Goal: Transaction & Acquisition: Obtain resource

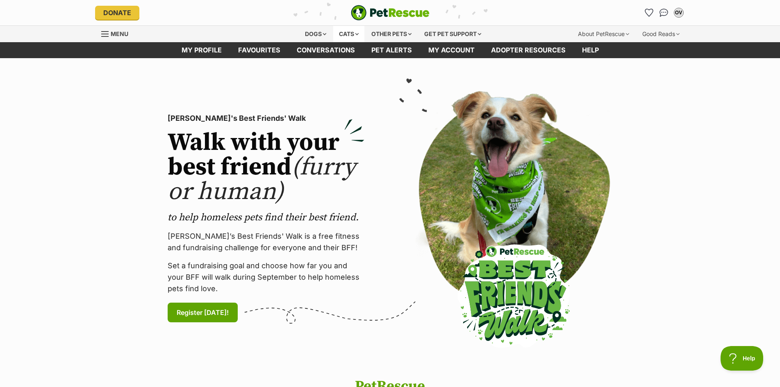
click at [357, 32] on div "Cats" at bounding box center [348, 34] width 31 height 16
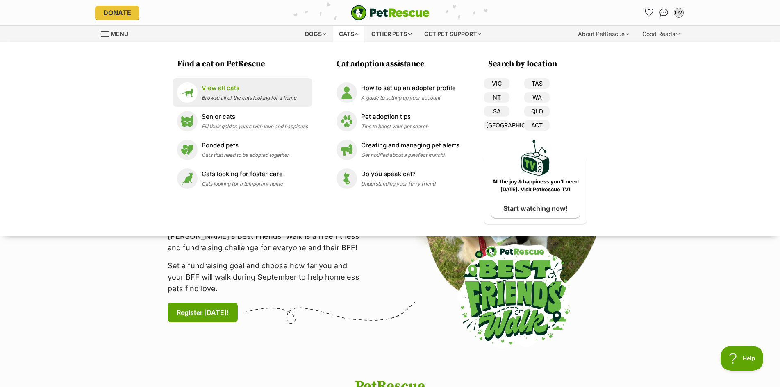
click at [230, 90] on p "View all cats" at bounding box center [249, 88] width 95 height 9
click at [259, 98] on span "Browse all of the cats looking for a home" at bounding box center [249, 98] width 95 height 6
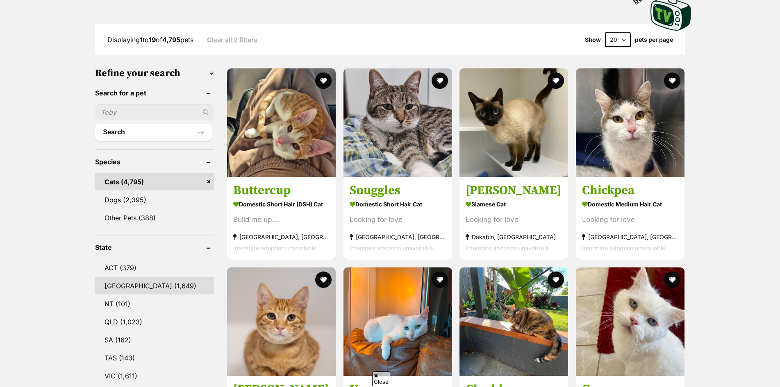
scroll to position [205, 0]
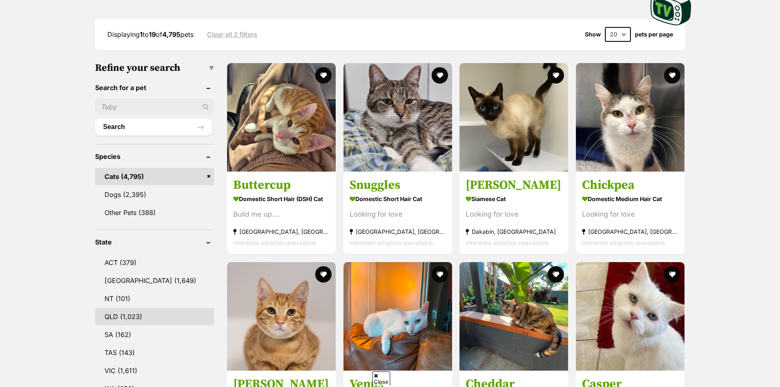
click at [123, 308] on link "QLD (1,023)" at bounding box center [154, 316] width 119 height 17
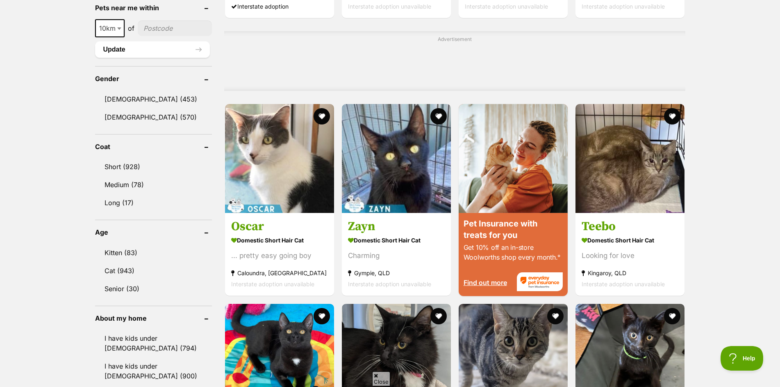
scroll to position [656, 0]
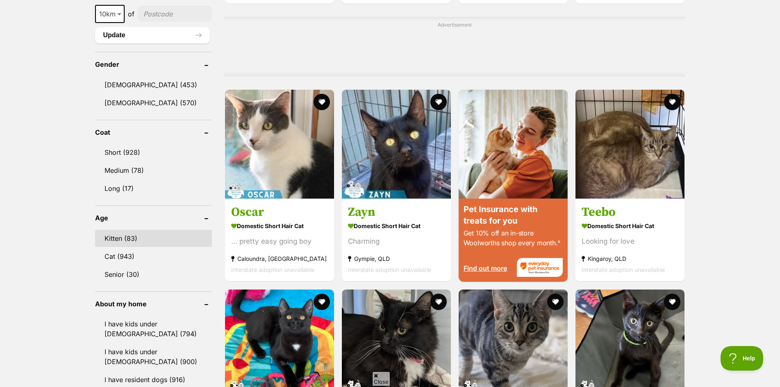
click at [137, 239] on link "Kitten (83)" at bounding box center [153, 238] width 117 height 17
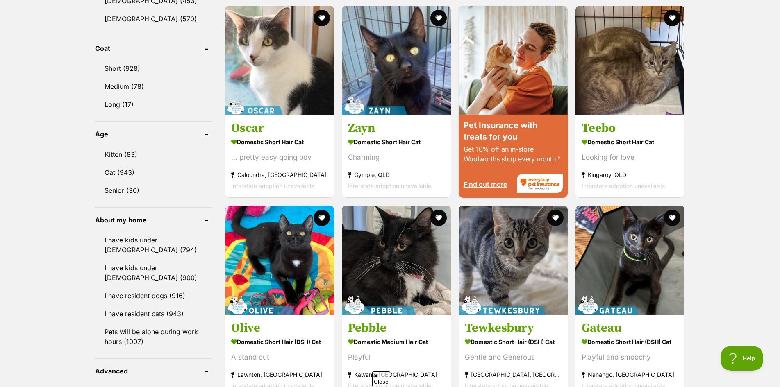
scroll to position [697, 0]
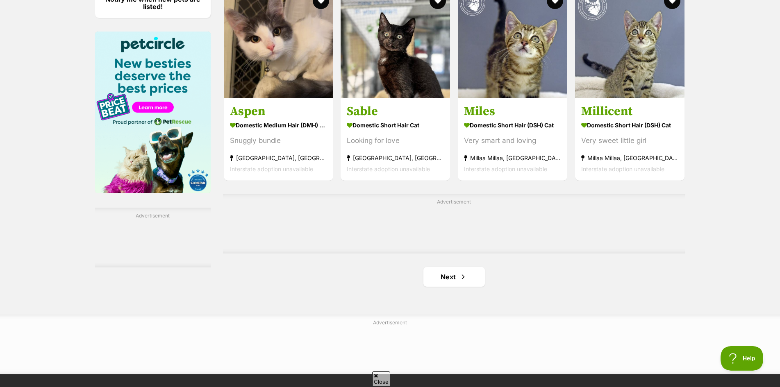
scroll to position [1271, 0]
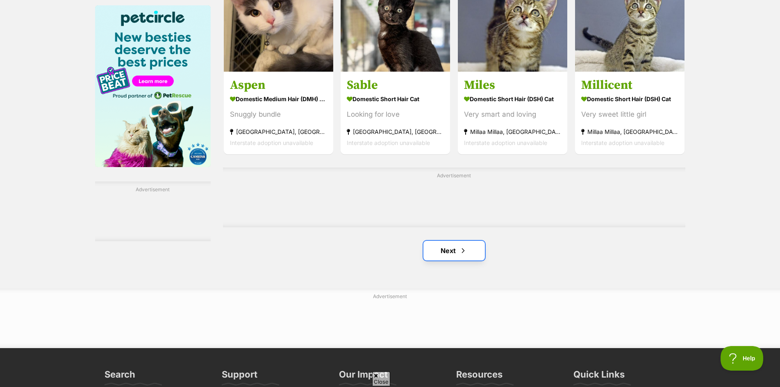
click at [455, 247] on link "Next" at bounding box center [453, 251] width 61 height 20
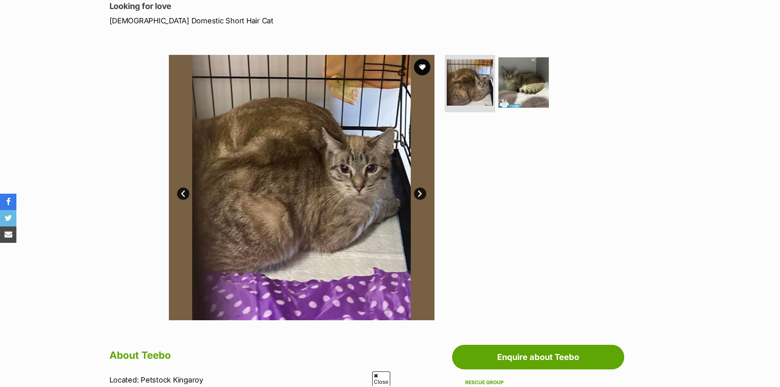
scroll to position [123, 0]
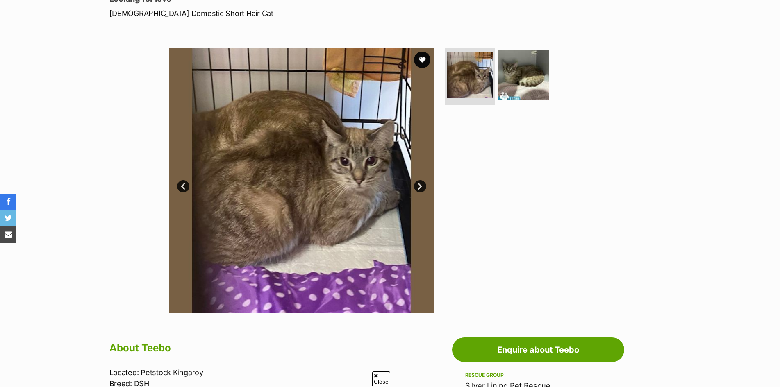
click at [421, 185] on link "Next" at bounding box center [420, 186] width 12 height 12
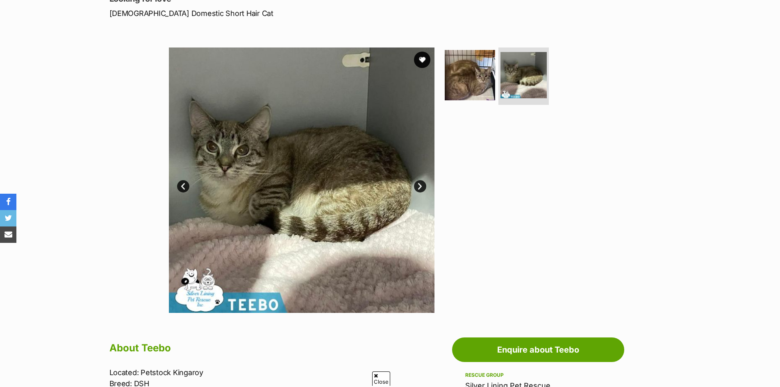
click at [420, 186] on link "Next" at bounding box center [420, 186] width 12 height 12
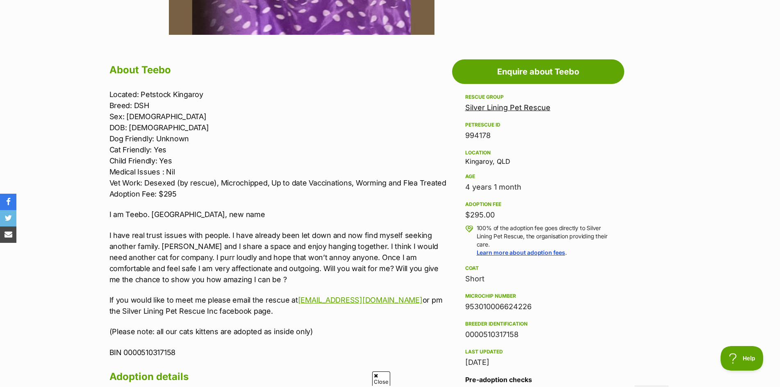
scroll to position [410, 0]
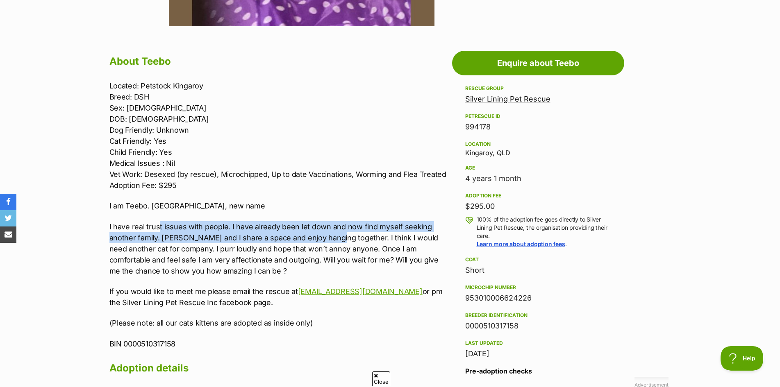
drag, startPoint x: 160, startPoint y: 232, endPoint x: 335, endPoint y: 237, distance: 174.7
click at [335, 237] on p "I have real trust issues with people. I have already been let down and now find…" at bounding box center [278, 248] width 339 height 55
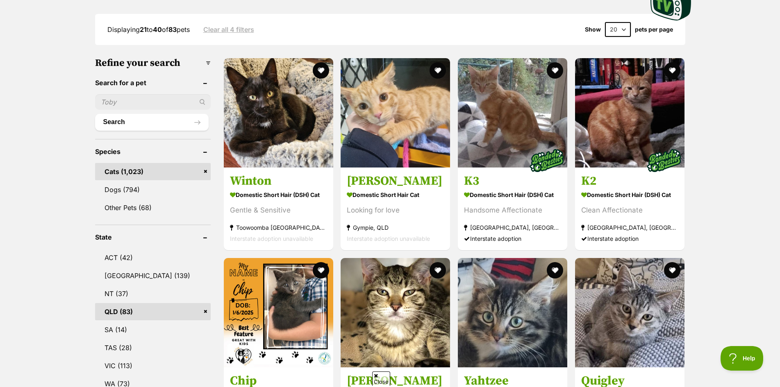
scroll to position [246, 0]
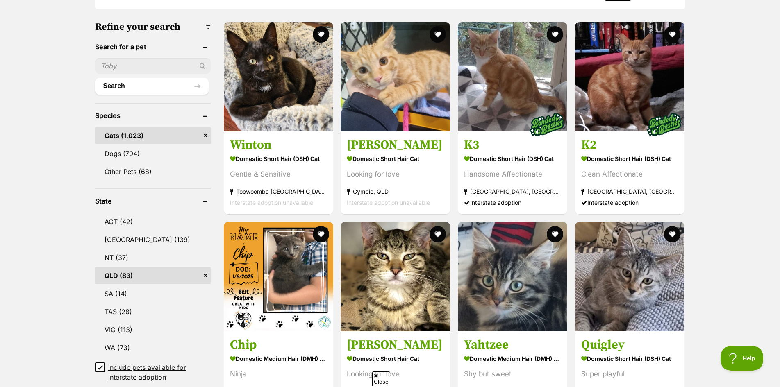
click at [97, 366] on icon at bounding box center [100, 368] width 6 height 6
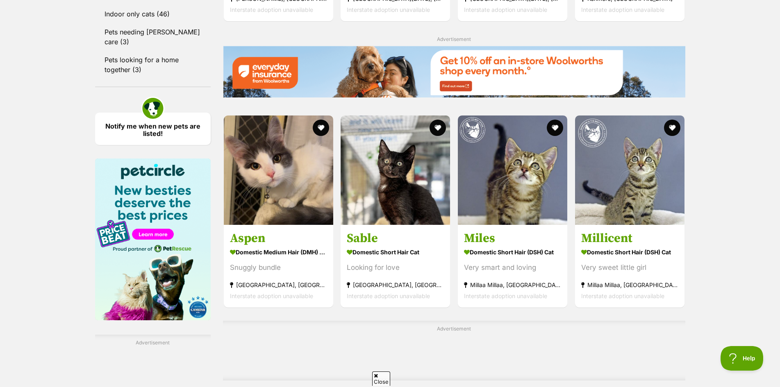
scroll to position [1148, 0]
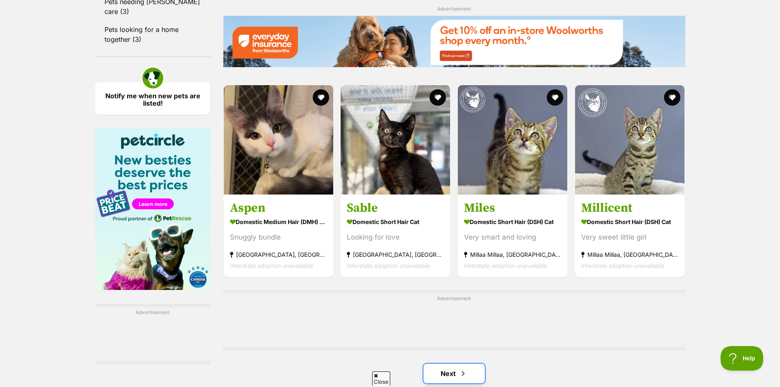
click at [440, 371] on link "Next" at bounding box center [453, 374] width 61 height 20
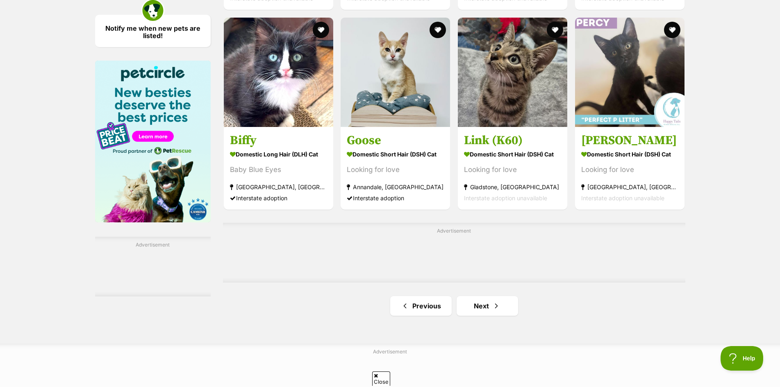
scroll to position [1230, 0]
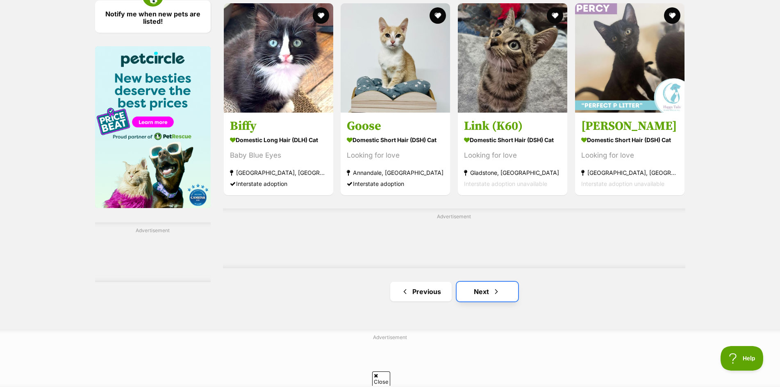
click at [484, 291] on link "Next" at bounding box center [487, 292] width 61 height 20
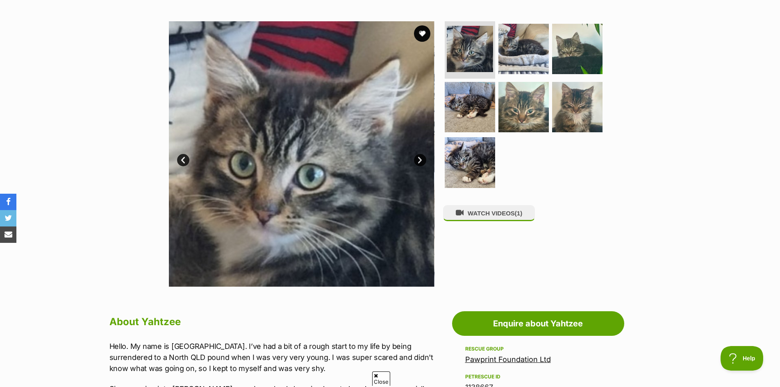
scroll to position [123, 0]
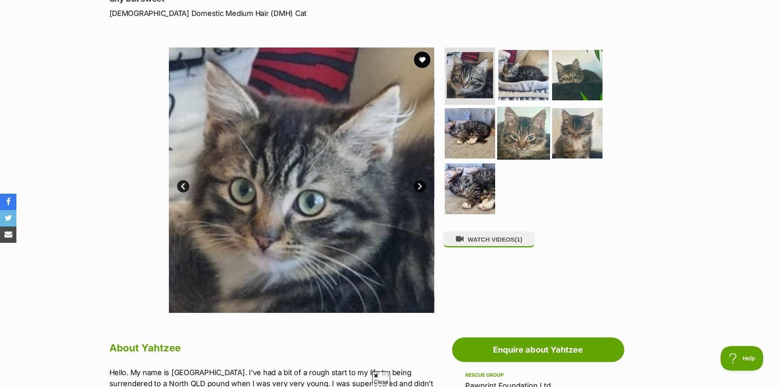
click at [515, 138] on img at bounding box center [523, 133] width 53 height 53
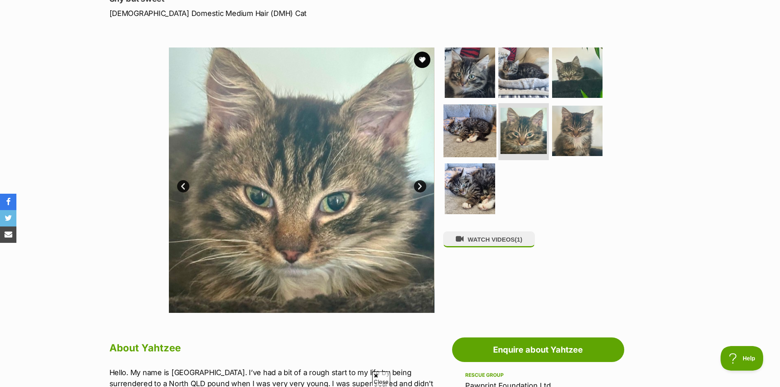
click at [479, 133] on img at bounding box center [470, 130] width 53 height 53
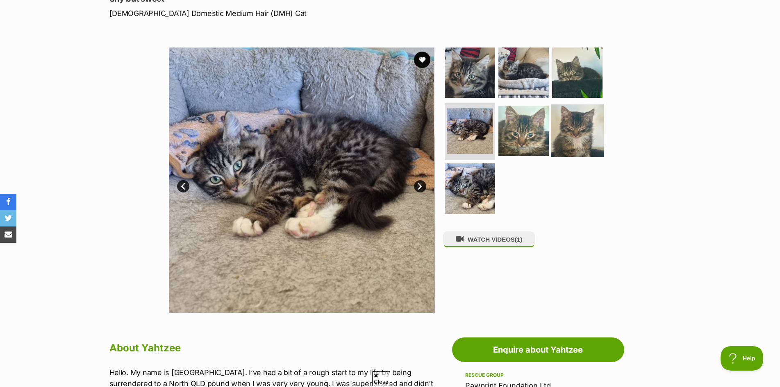
click at [559, 139] on img at bounding box center [577, 130] width 53 height 53
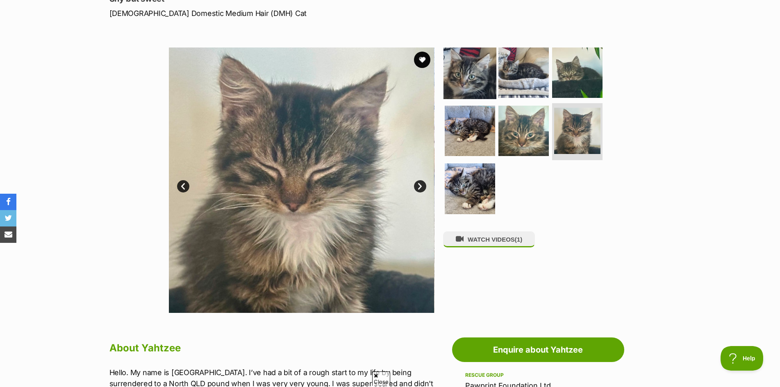
click at [483, 84] on img at bounding box center [470, 72] width 53 height 53
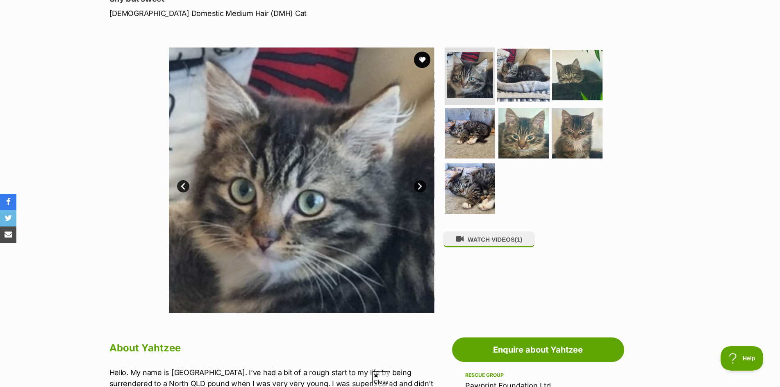
click at [512, 77] on img at bounding box center [523, 75] width 53 height 53
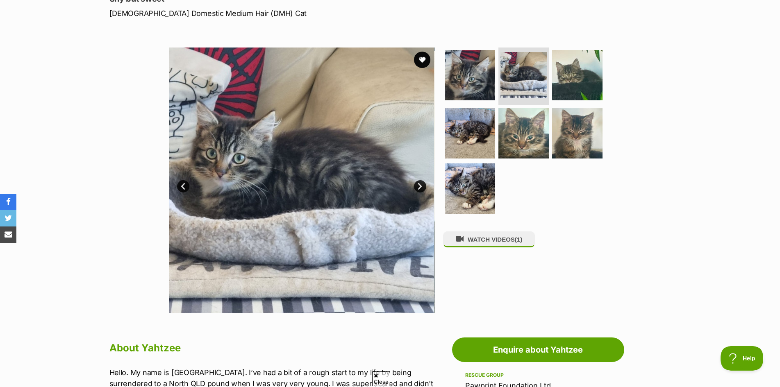
click at [563, 82] on img at bounding box center [577, 75] width 50 height 50
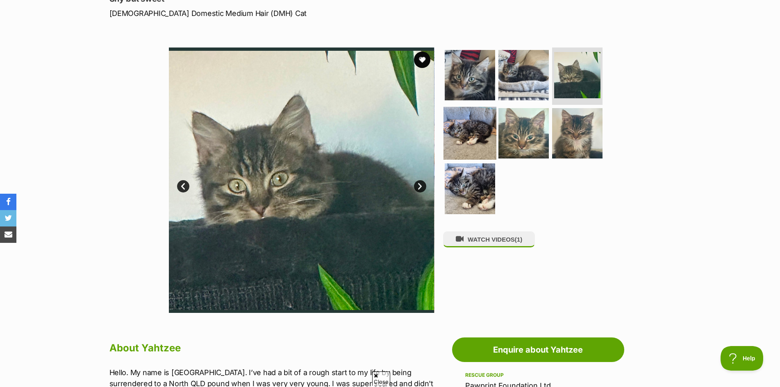
click at [486, 120] on img at bounding box center [470, 133] width 53 height 53
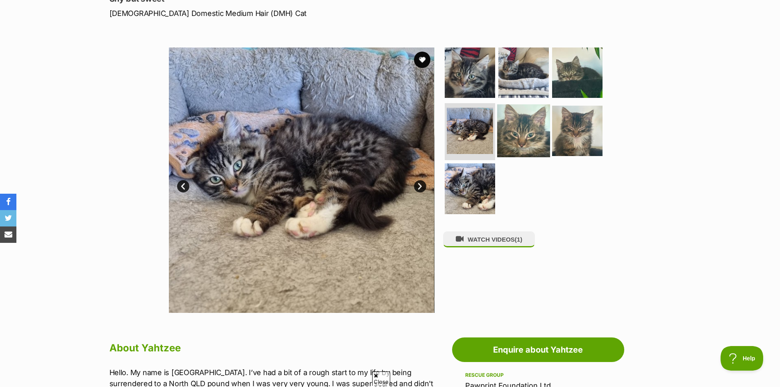
click at [515, 130] on img at bounding box center [523, 130] width 53 height 53
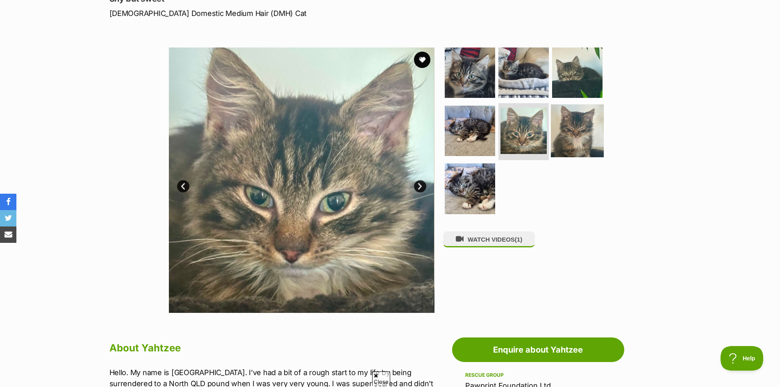
click at [578, 137] on img at bounding box center [577, 130] width 53 height 53
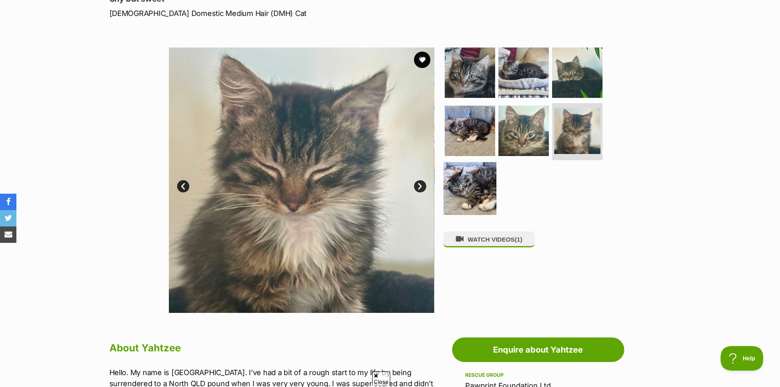
click at [468, 193] on img at bounding box center [470, 188] width 53 height 53
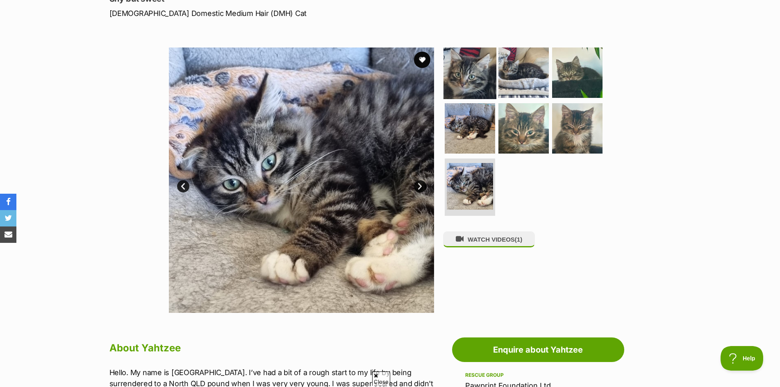
click at [489, 77] on img at bounding box center [470, 72] width 53 height 53
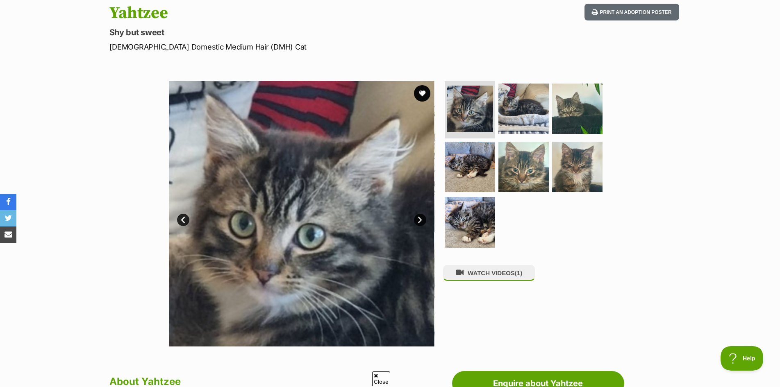
scroll to position [82, 0]
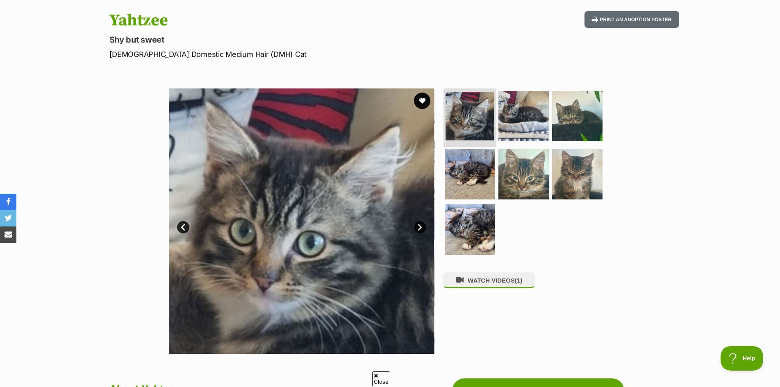
click at [478, 124] on img at bounding box center [470, 116] width 49 height 49
drag, startPoint x: 101, startPoint y: 3, endPoint x: 367, endPoint y: 27, distance: 267.5
click at [367, 27] on h1 "Yahtzee" at bounding box center [282, 20] width 347 height 19
click at [476, 180] on img at bounding box center [470, 174] width 53 height 53
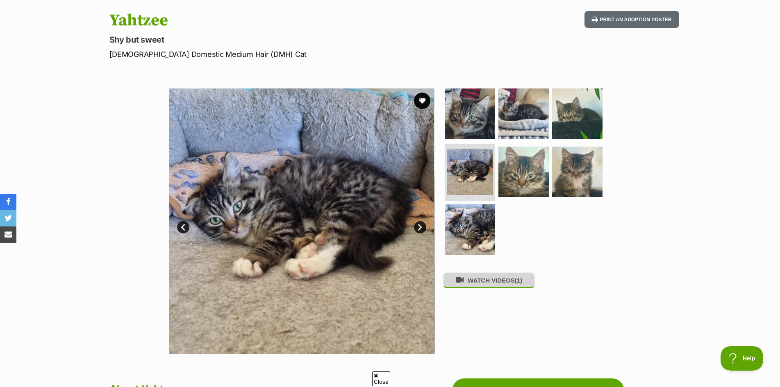
click at [505, 280] on button "WATCH VIDEOS (1)" at bounding box center [489, 281] width 92 height 16
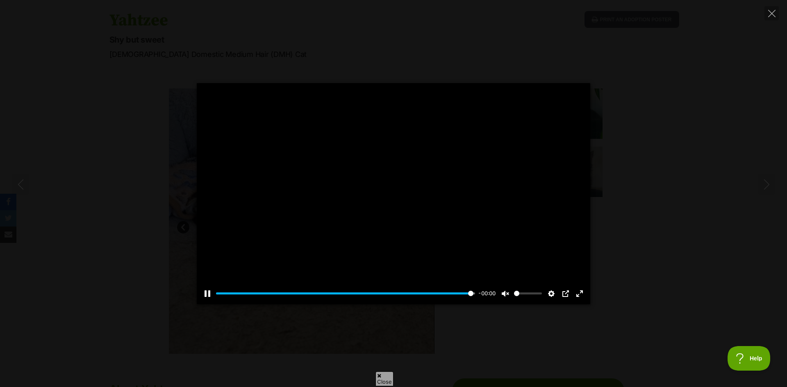
type input "100"
click at [694, 270] on div "Pause Play % buffered 00:00 00:00 Unmute Mute Disable captions Enable captions …" at bounding box center [393, 193] width 787 height 221
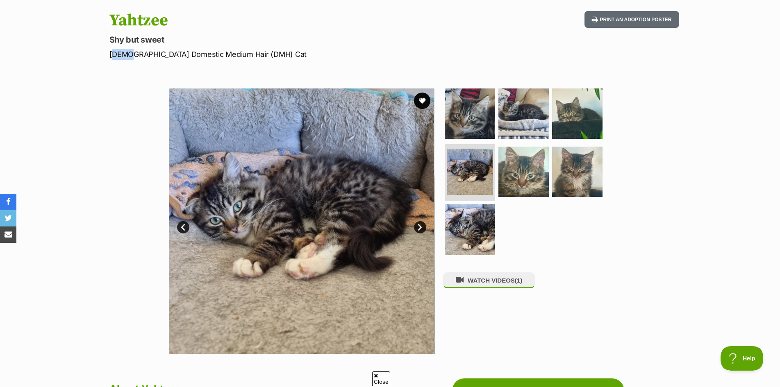
drag, startPoint x: 126, startPoint y: 56, endPoint x: 121, endPoint y: 49, distance: 8.5
click at [102, 52] on div "Yahtzee Shy but sweet Male Domestic Medium Hair (DMH) Cat Print an adoption pos…" at bounding box center [390, 35] width 603 height 49
click at [417, 229] on link "Next" at bounding box center [420, 227] width 12 height 12
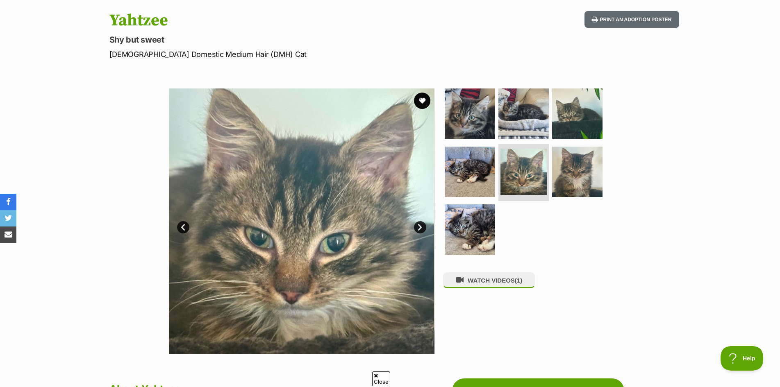
click at [417, 229] on link "Next" at bounding box center [420, 227] width 12 height 12
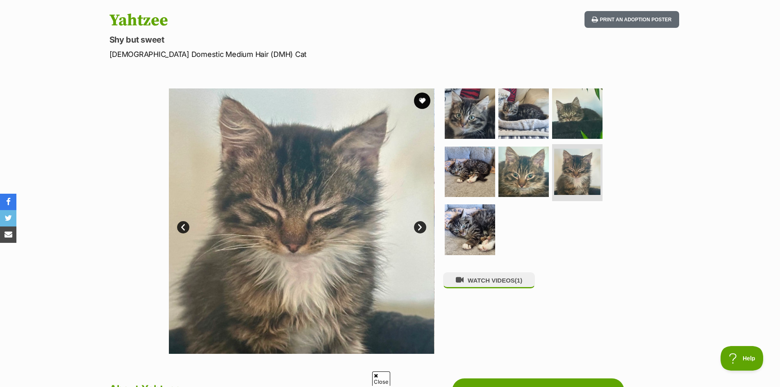
click at [419, 228] on link "Next" at bounding box center [420, 227] width 12 height 12
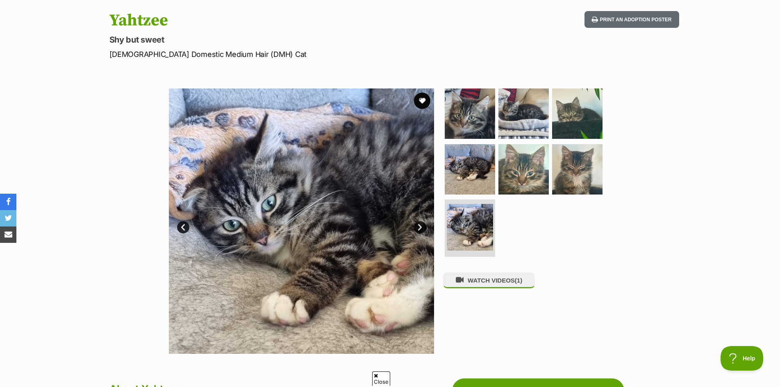
click at [419, 227] on link "Next" at bounding box center [420, 227] width 12 height 12
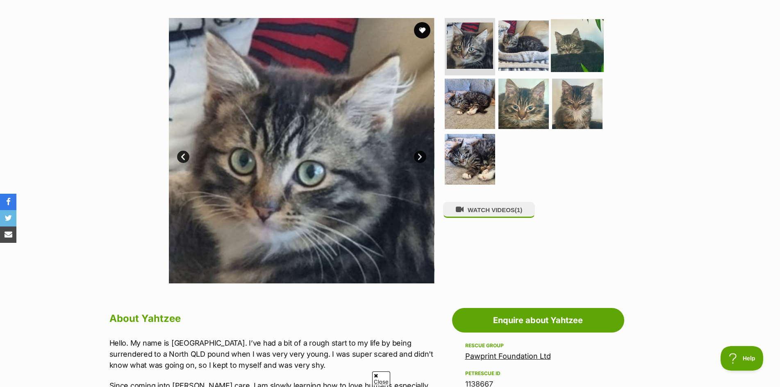
scroll to position [164, 0]
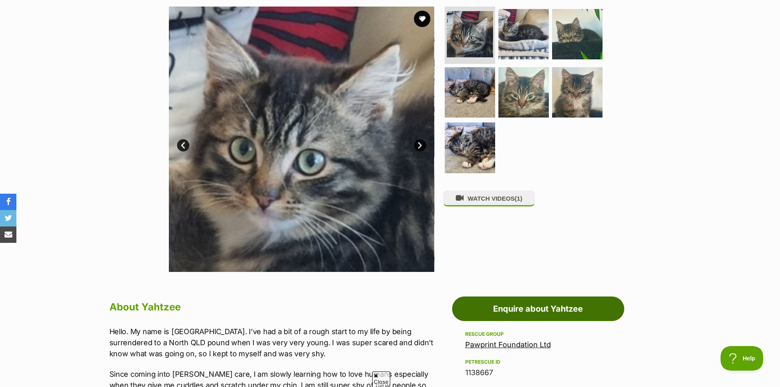
click at [530, 305] on link "Enquire about Yahtzee" at bounding box center [538, 309] width 172 height 25
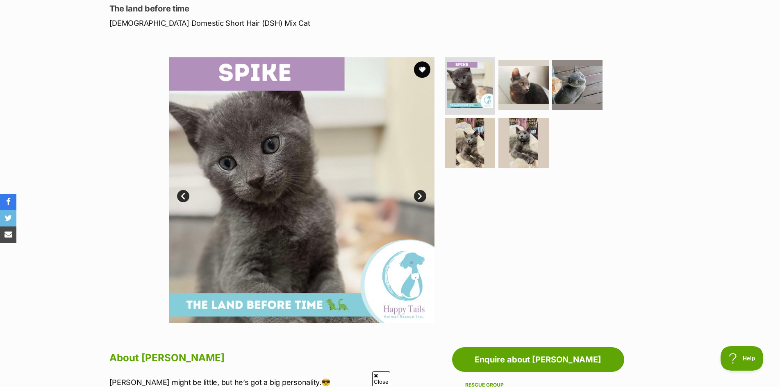
scroll to position [123, 0]
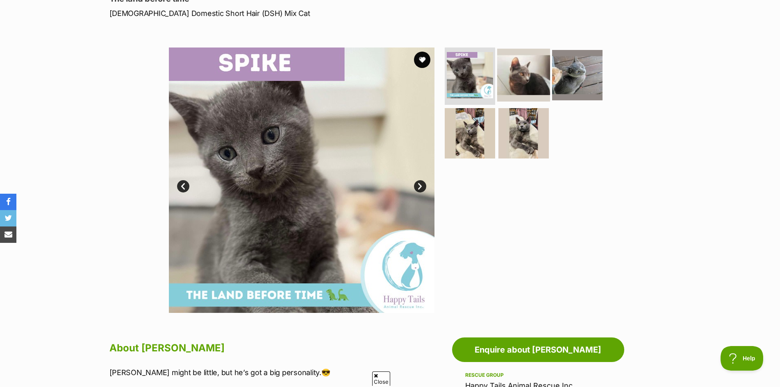
click at [519, 75] on img at bounding box center [523, 75] width 53 height 53
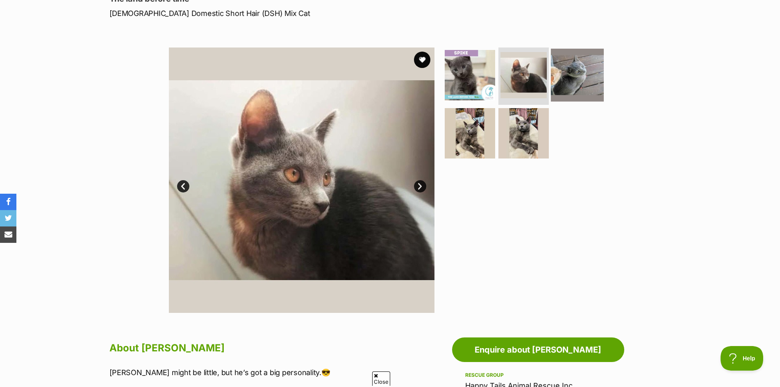
click at [581, 73] on img at bounding box center [577, 75] width 53 height 53
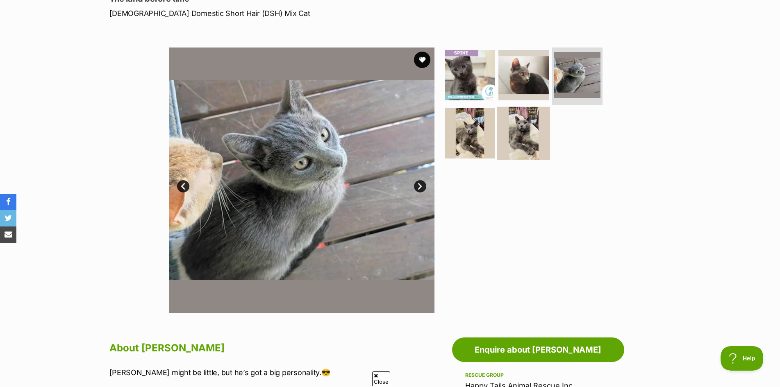
click at [533, 128] on img at bounding box center [523, 133] width 53 height 53
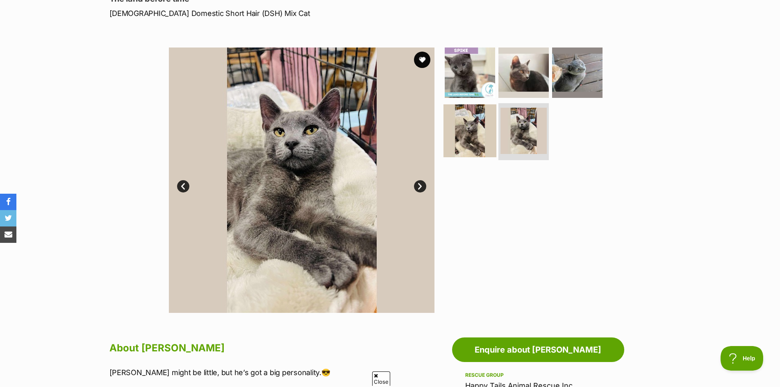
click at [464, 127] on img at bounding box center [470, 130] width 53 height 53
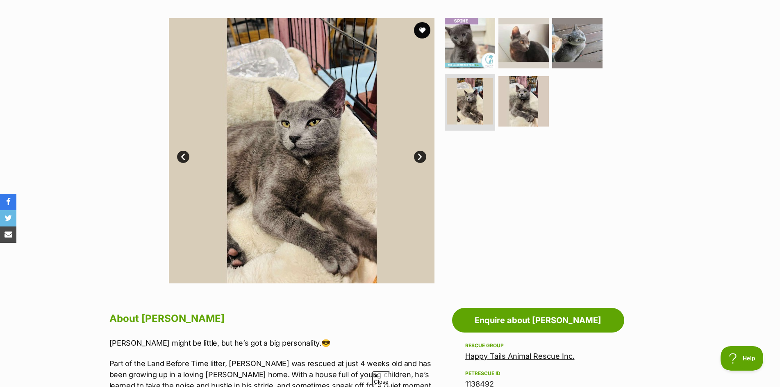
scroll to position [82, 0]
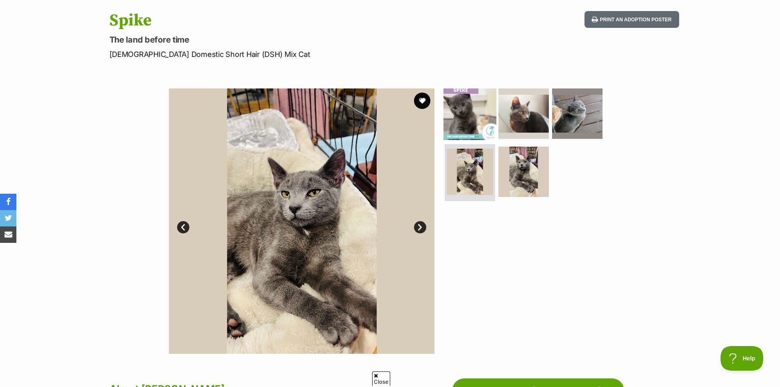
click at [475, 102] on img at bounding box center [470, 113] width 53 height 53
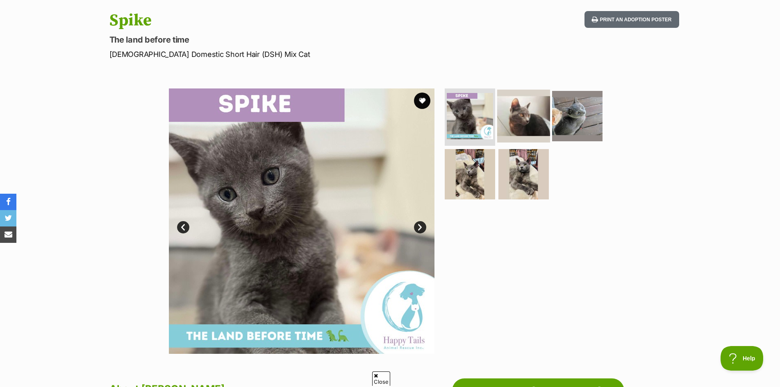
click at [517, 119] on img at bounding box center [523, 116] width 53 height 53
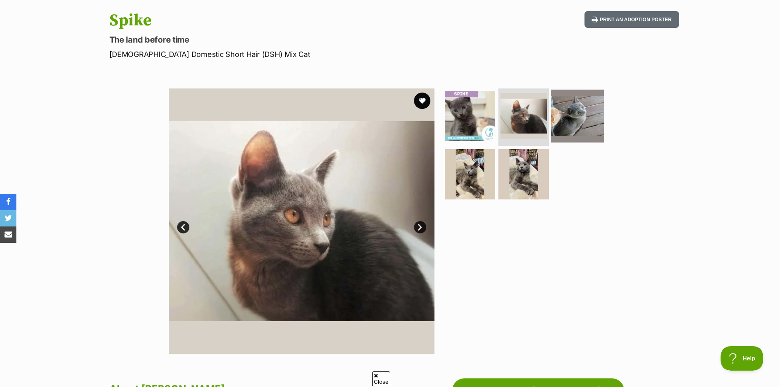
click at [570, 120] on img at bounding box center [577, 116] width 53 height 53
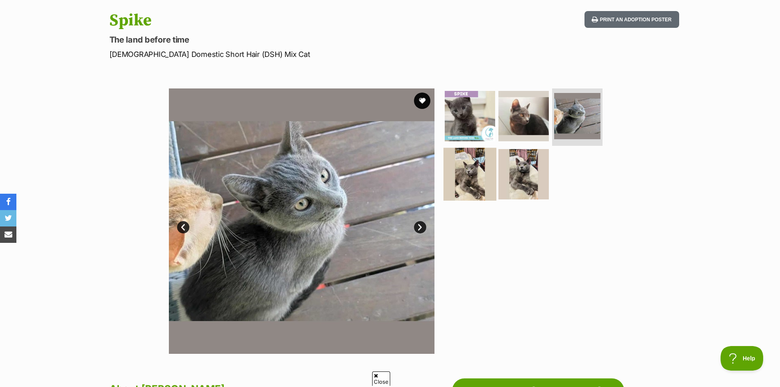
click at [456, 173] on img at bounding box center [470, 174] width 53 height 53
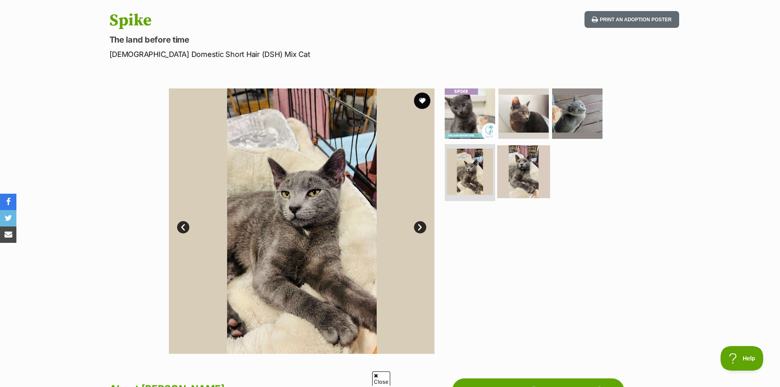
click at [524, 180] on img at bounding box center [523, 171] width 53 height 53
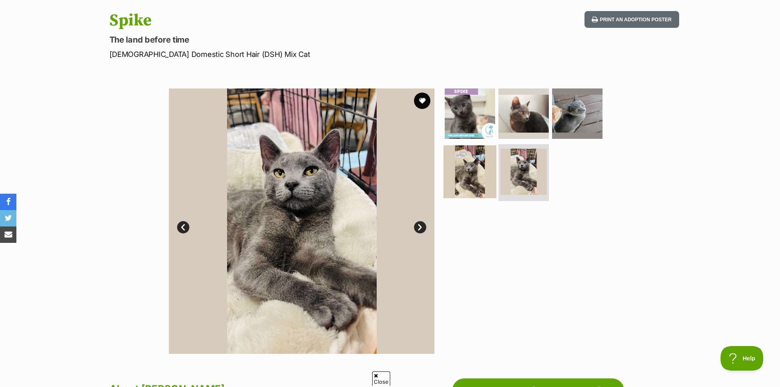
click at [476, 181] on img at bounding box center [470, 171] width 53 height 53
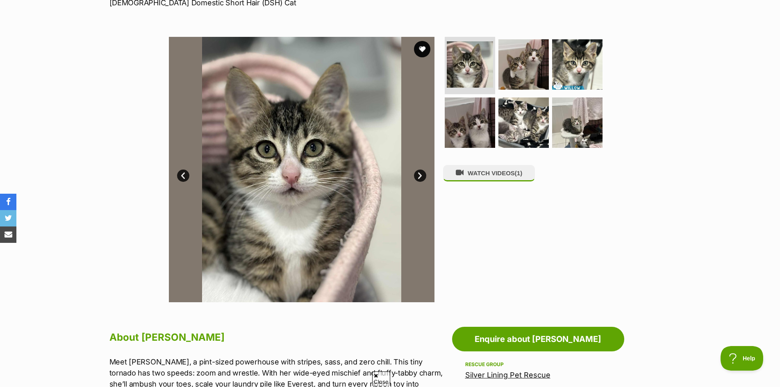
scroll to position [164, 0]
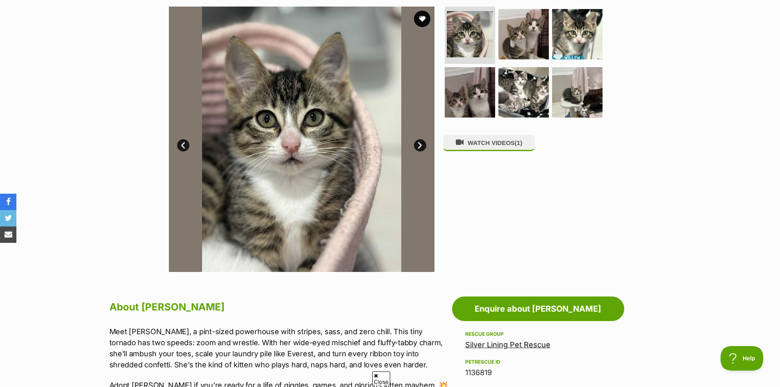
click at [420, 146] on link "Next" at bounding box center [420, 145] width 12 height 12
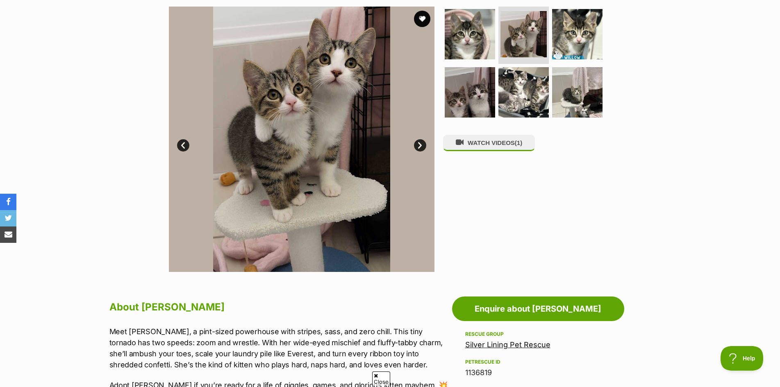
click at [417, 150] on link "Next" at bounding box center [420, 145] width 12 height 12
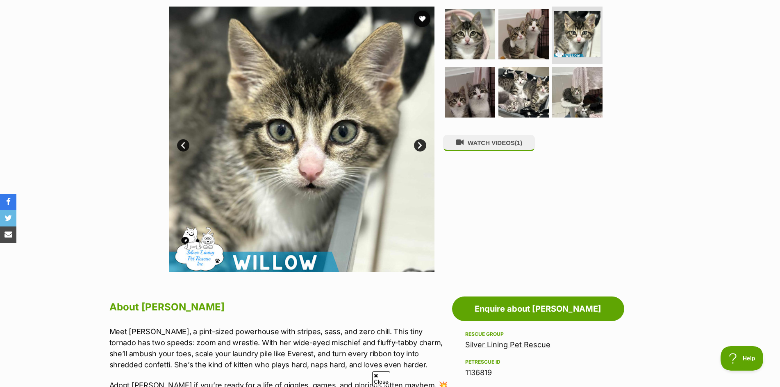
click at [418, 149] on link "Next" at bounding box center [420, 145] width 12 height 12
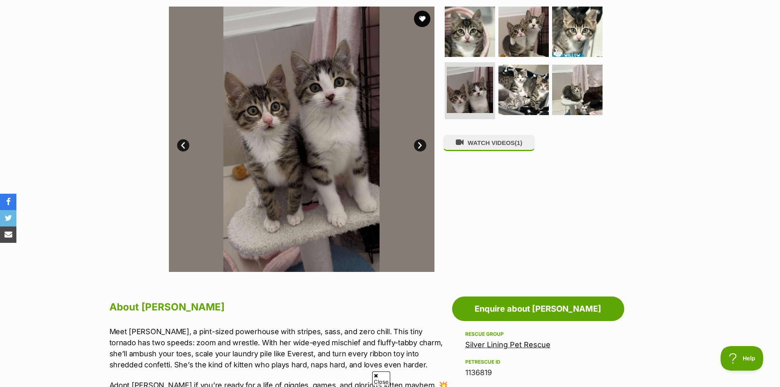
click at [418, 149] on link "Next" at bounding box center [420, 145] width 12 height 12
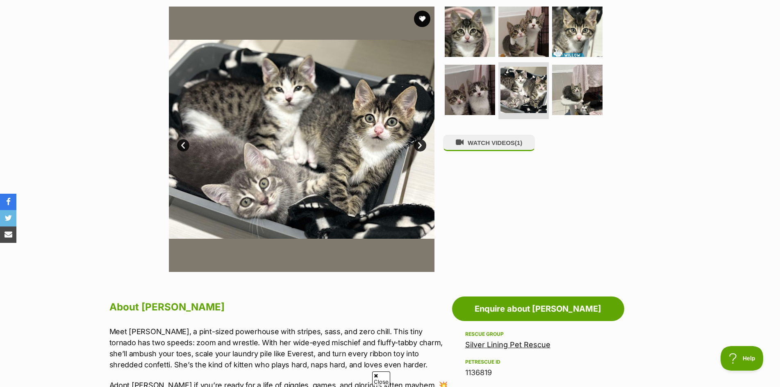
click at [418, 149] on link "Next" at bounding box center [420, 145] width 12 height 12
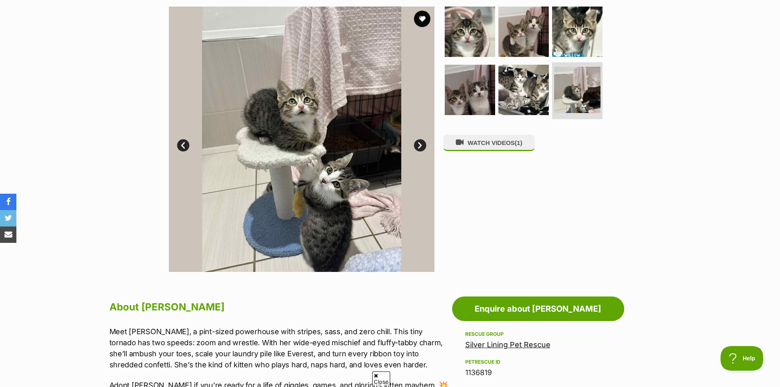
click at [418, 149] on link "Next" at bounding box center [420, 145] width 12 height 12
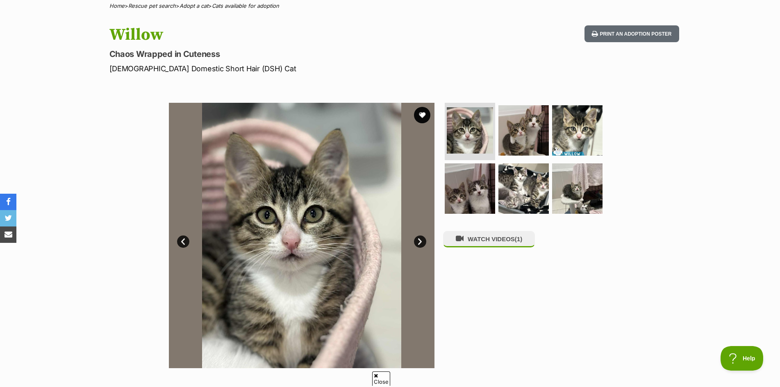
scroll to position [82, 0]
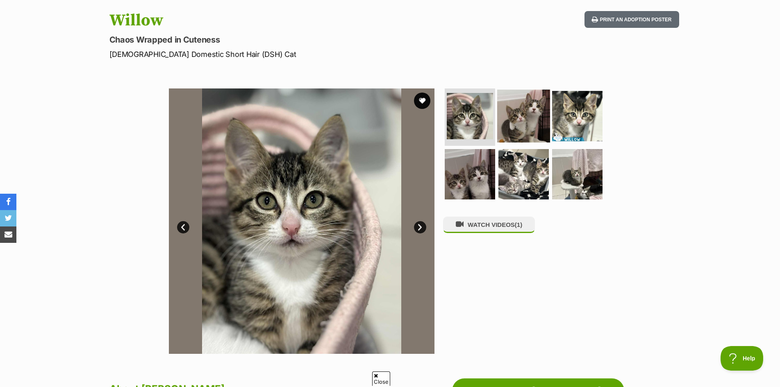
click at [537, 121] on img at bounding box center [523, 116] width 53 height 53
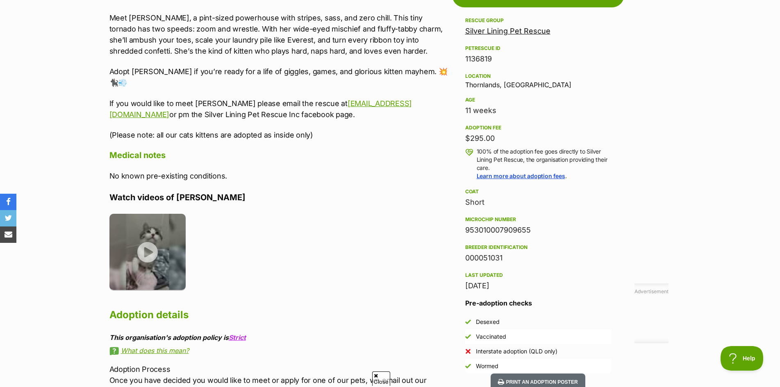
scroll to position [492, 0]
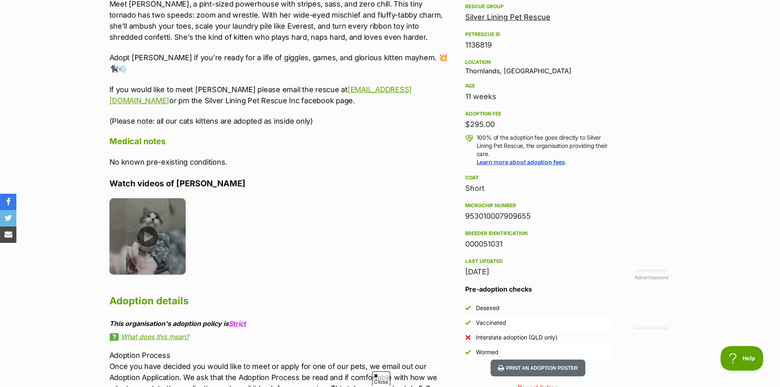
click at [147, 228] on img at bounding box center [147, 236] width 77 height 77
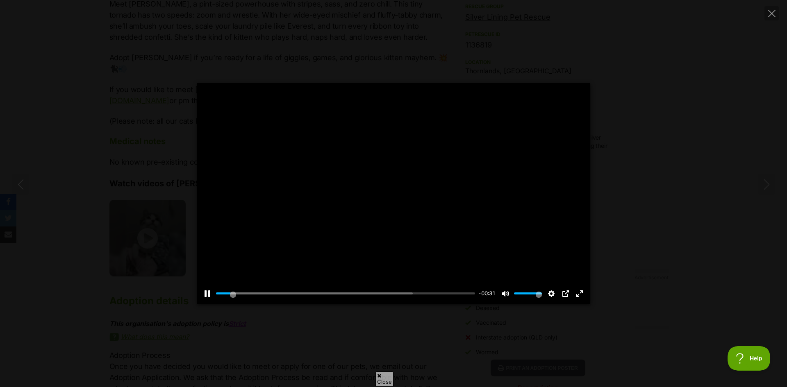
type input "6.3"
type input "0"
type input "7.19"
drag, startPoint x: 533, startPoint y: 294, endPoint x: 507, endPoint y: 294, distance: 25.4
type input "0"
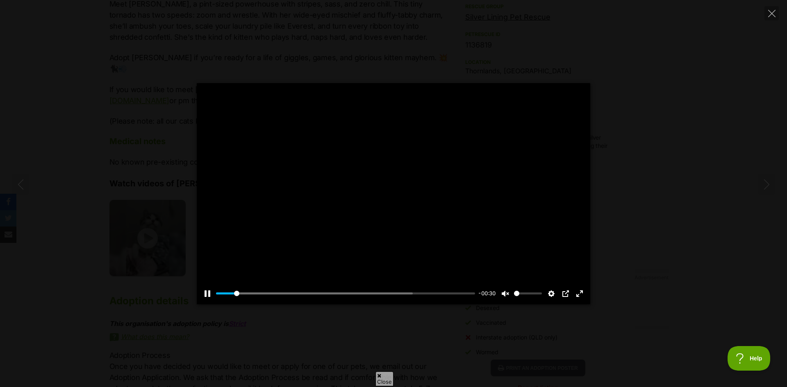
click at [514, 294] on input "Volume" at bounding box center [528, 294] width 28 height 8
click at [755, 270] on div "Pause Play % buffered 00:00 -00:10 Unmute Mute Disable captions Enable captions…" at bounding box center [393, 193] width 787 height 221
type input "69.1"
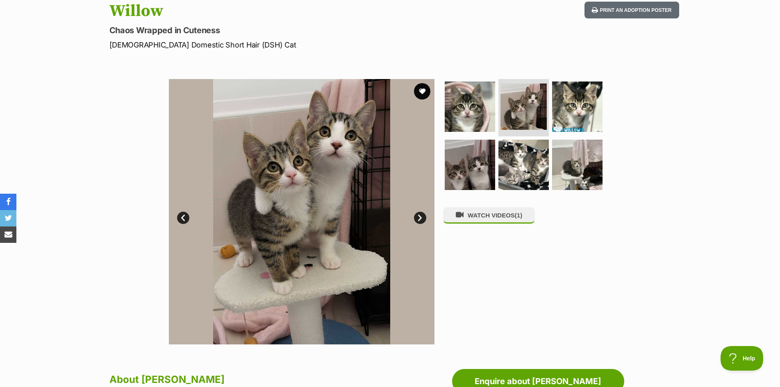
scroll to position [0, 0]
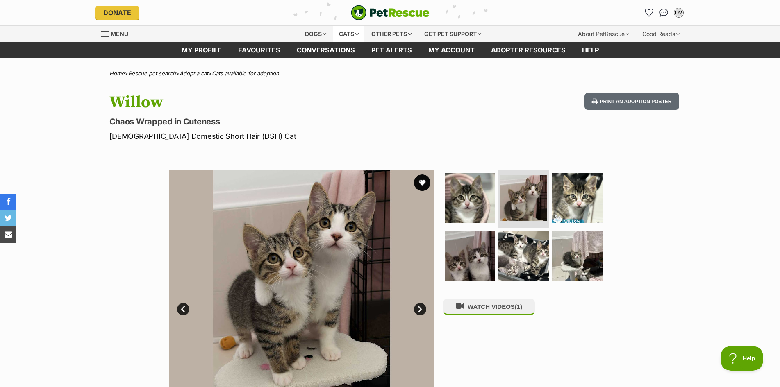
click at [349, 35] on div "Cats" at bounding box center [348, 34] width 31 height 16
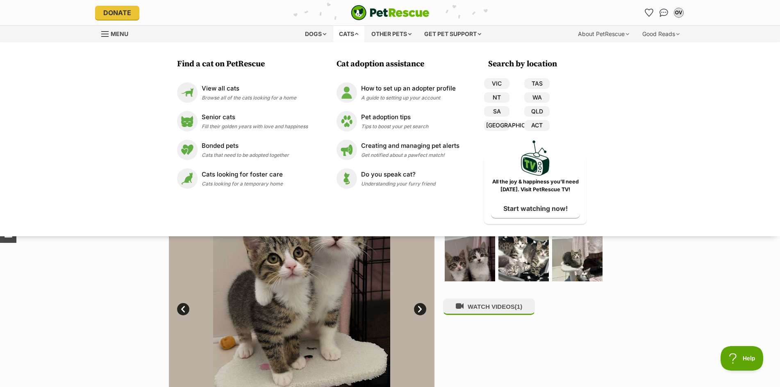
drag, startPoint x: 55, startPoint y: 274, endPoint x: 73, endPoint y: 261, distance: 21.7
click at [56, 273] on div "Available 2 of 6 images 2 of 6 images 2 of 6 images 2 of 6 images 2 of 6 images…" at bounding box center [390, 297] width 780 height 278
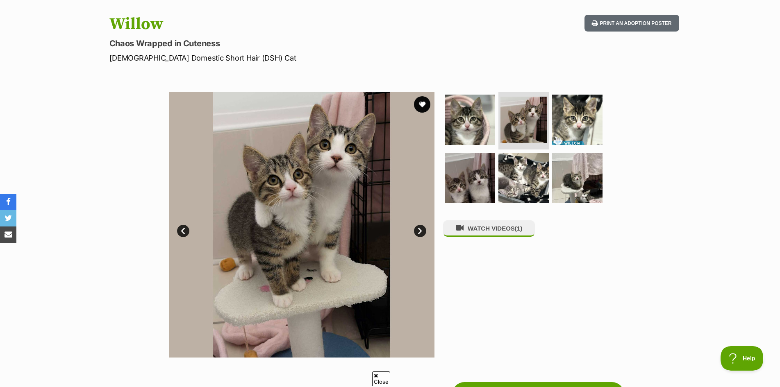
scroll to position [82, 0]
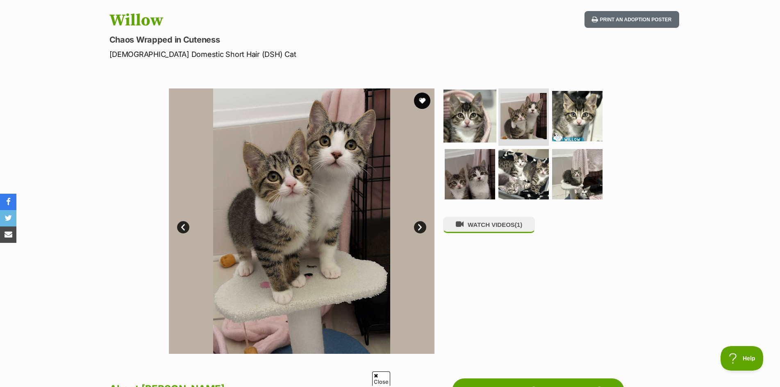
click at [469, 120] on img at bounding box center [470, 116] width 53 height 53
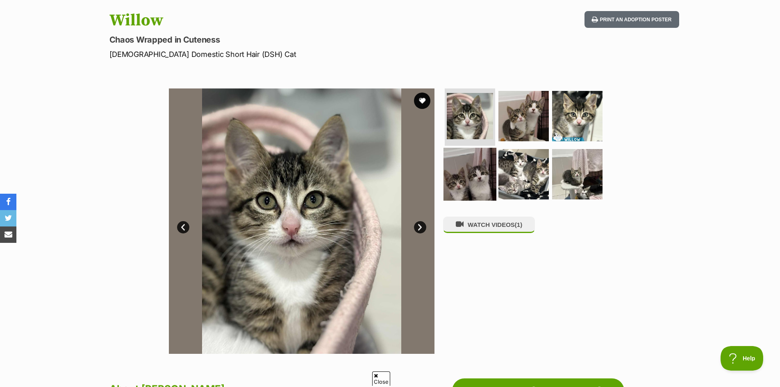
click at [463, 184] on img at bounding box center [470, 174] width 53 height 53
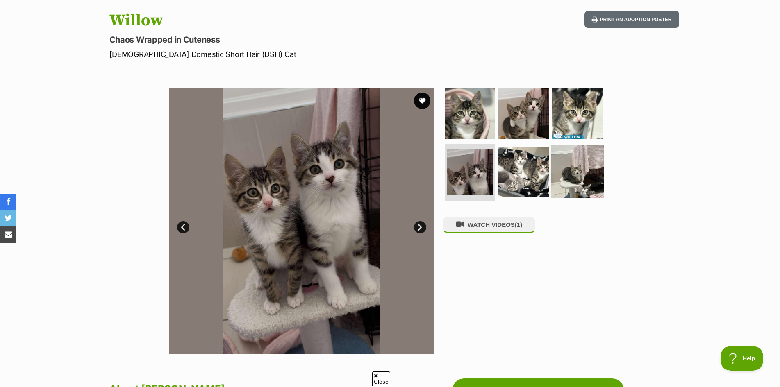
click at [574, 176] on img at bounding box center [577, 171] width 53 height 53
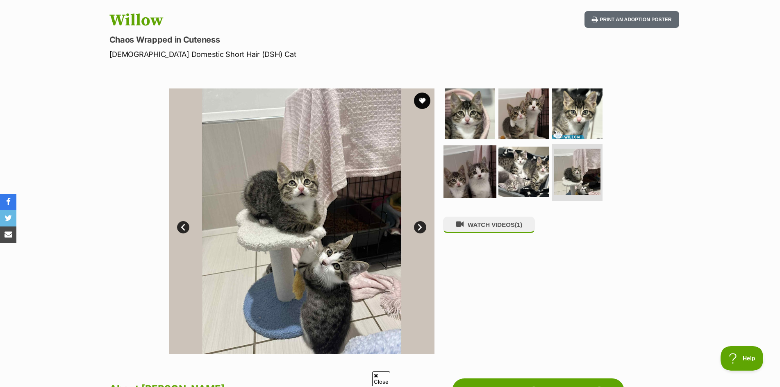
click at [480, 181] on img at bounding box center [470, 171] width 53 height 53
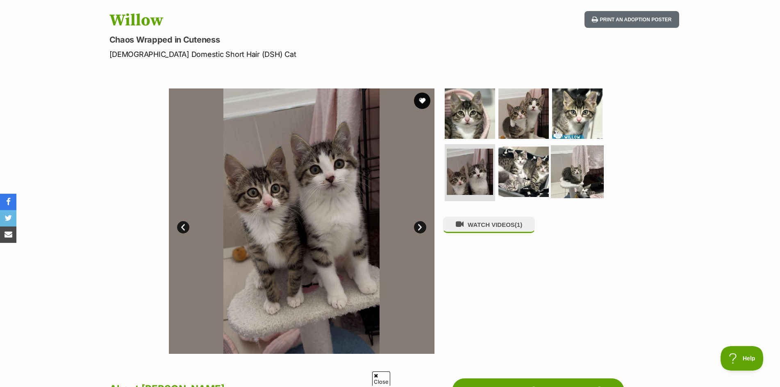
click at [572, 165] on img at bounding box center [577, 171] width 53 height 53
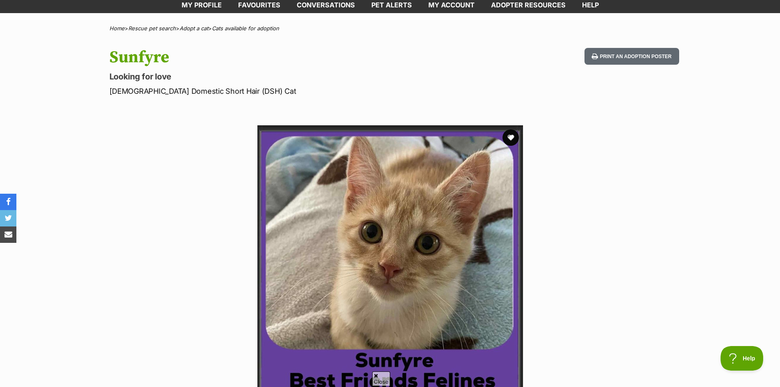
scroll to position [123, 0]
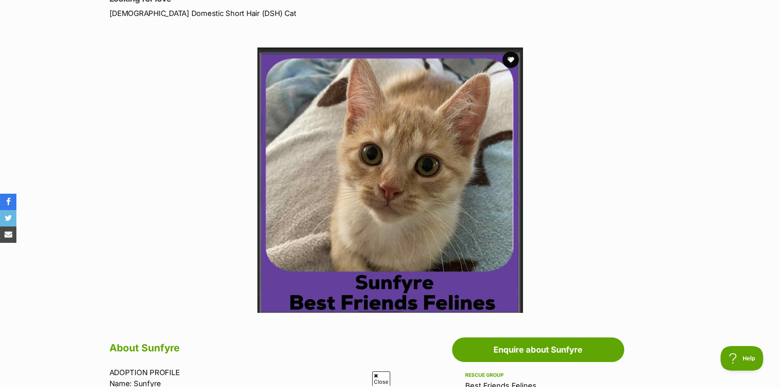
click at [467, 174] on img at bounding box center [390, 181] width 266 height 266
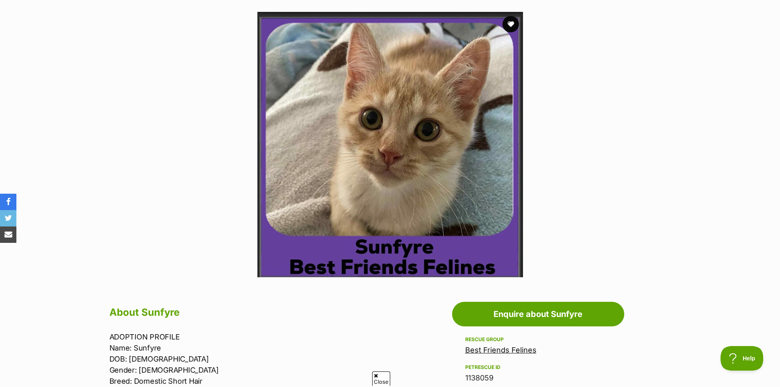
scroll to position [205, 0]
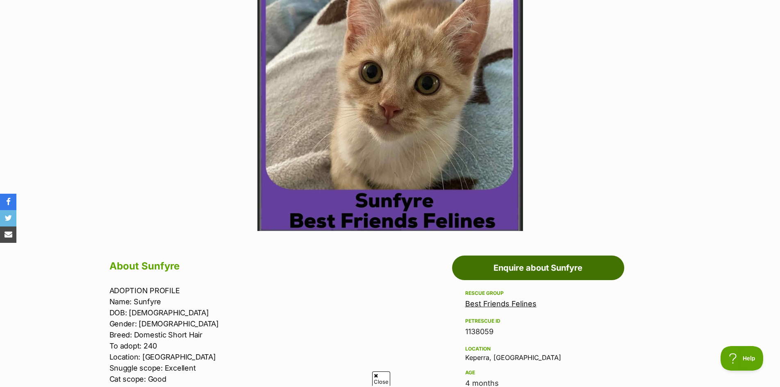
click at [538, 277] on link "Enquire about Sunfyre" at bounding box center [538, 268] width 172 height 25
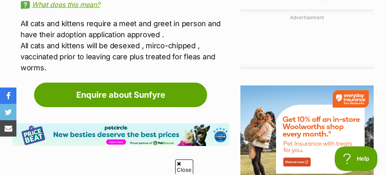
scroll to position [820, 0]
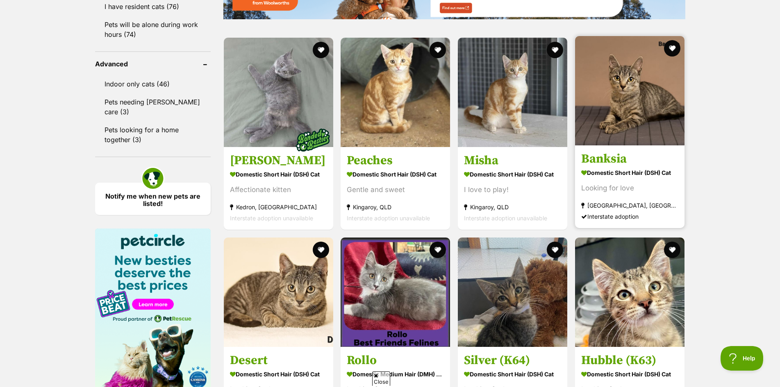
scroll to position [1066, 0]
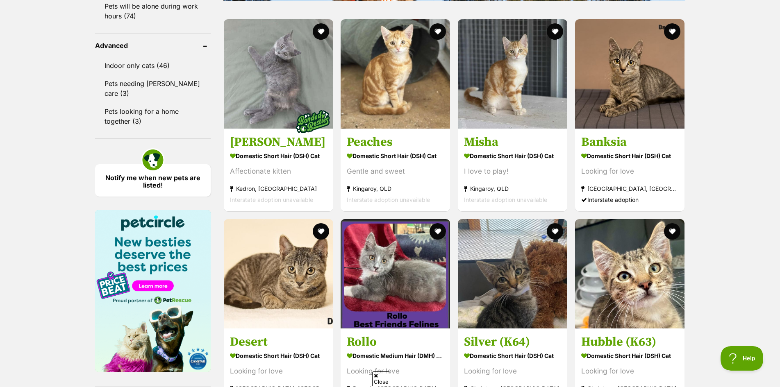
drag, startPoint x: 498, startPoint y: 118, endPoint x: 703, endPoint y: 187, distance: 215.6
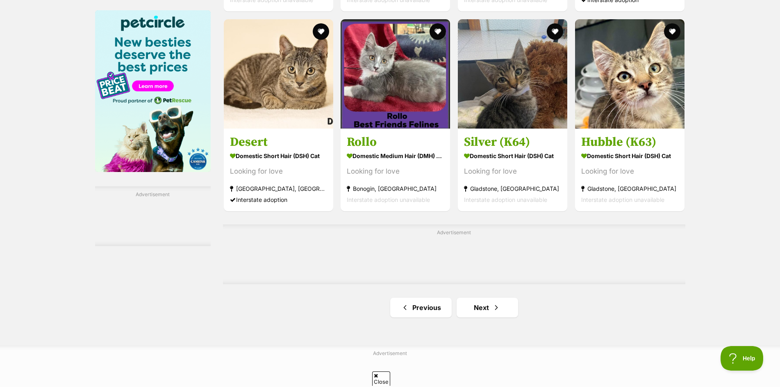
scroll to position [1271, 0]
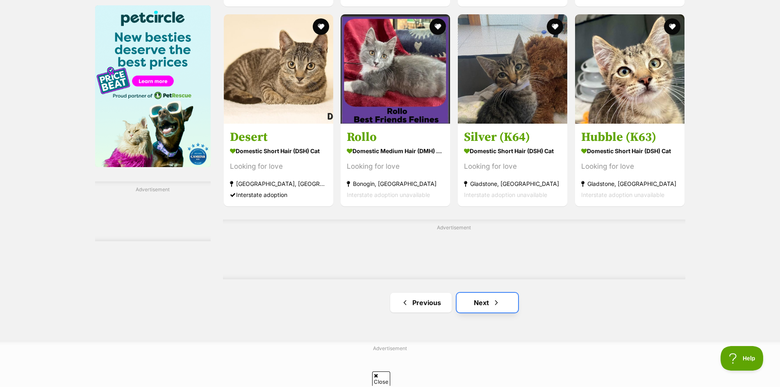
click at [491, 303] on link "Next" at bounding box center [487, 303] width 61 height 20
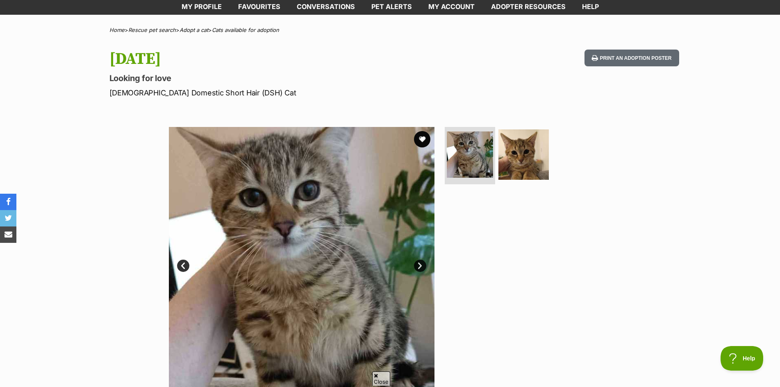
scroll to position [82, 0]
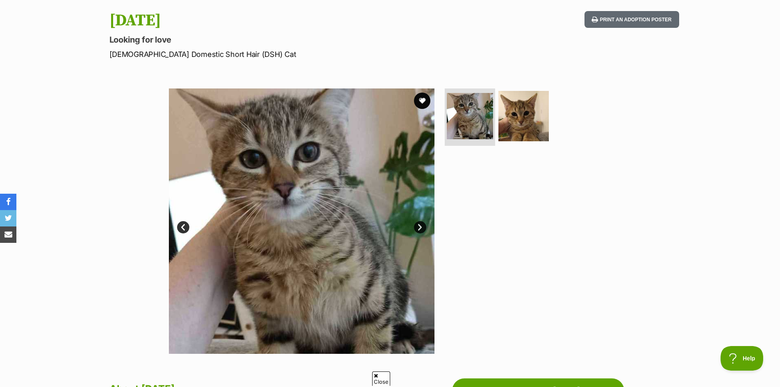
click at [421, 224] on link "Next" at bounding box center [420, 227] width 12 height 12
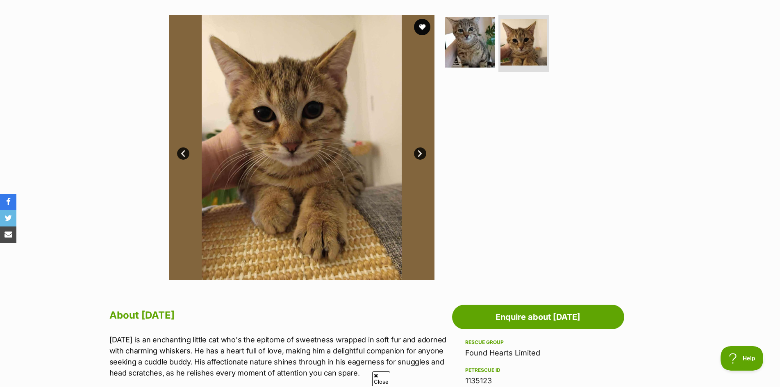
scroll to position [123, 0]
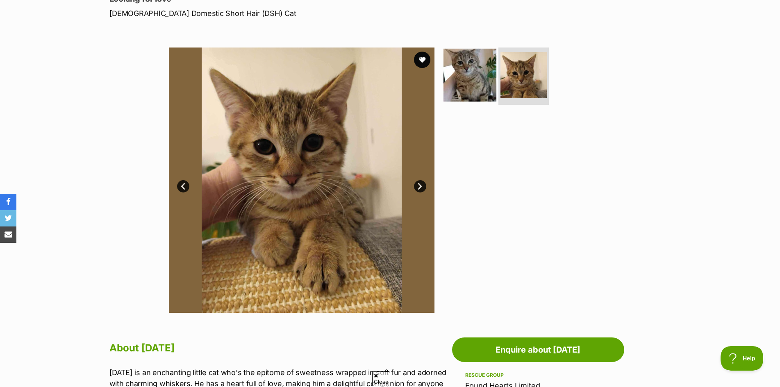
click at [468, 84] on img at bounding box center [470, 75] width 53 height 53
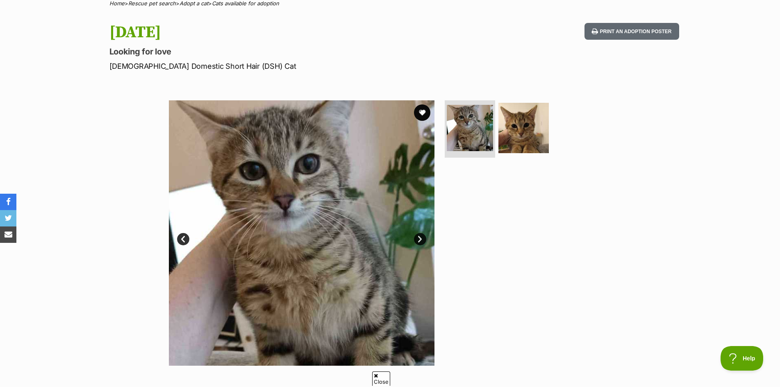
scroll to position [82, 0]
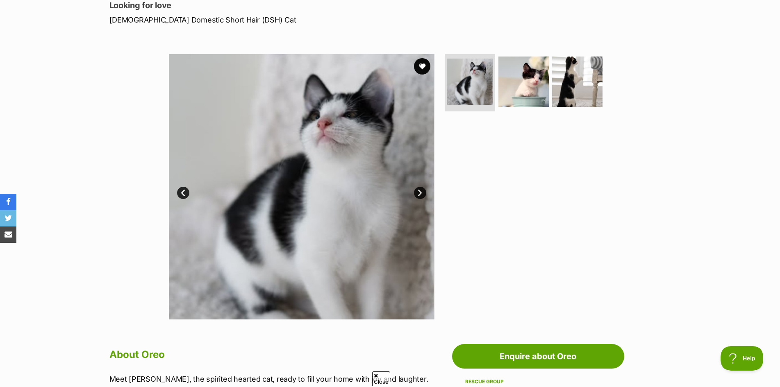
scroll to position [123, 0]
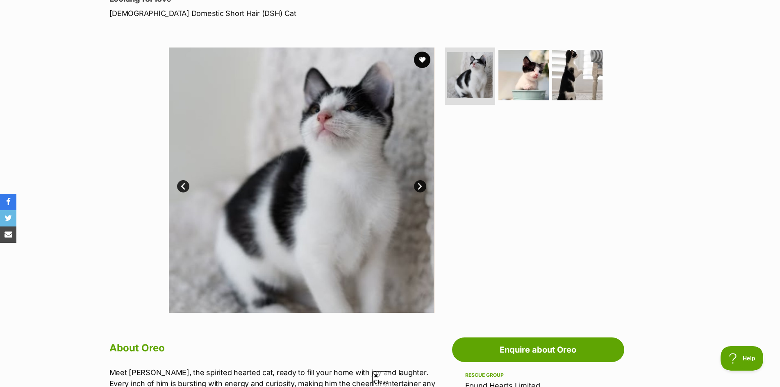
click at [418, 184] on link "Next" at bounding box center [420, 186] width 12 height 12
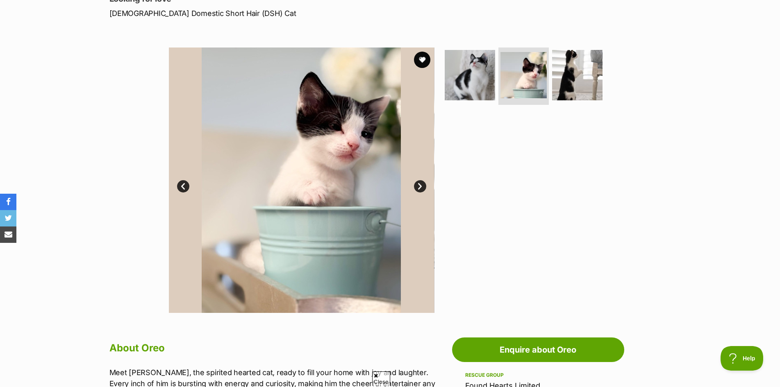
click at [418, 184] on link "Next" at bounding box center [420, 186] width 12 height 12
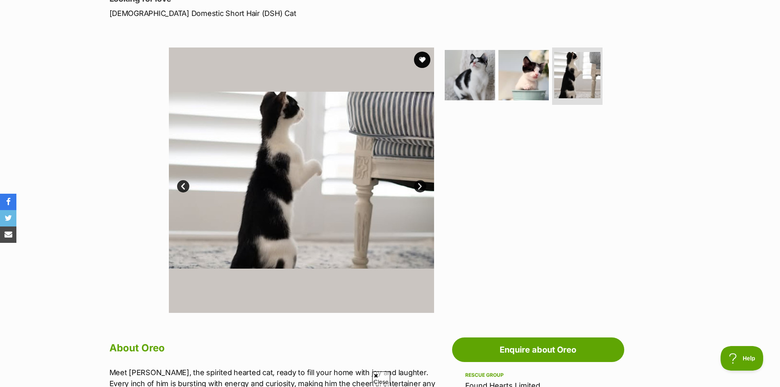
click at [418, 184] on link "Next" at bounding box center [420, 186] width 12 height 12
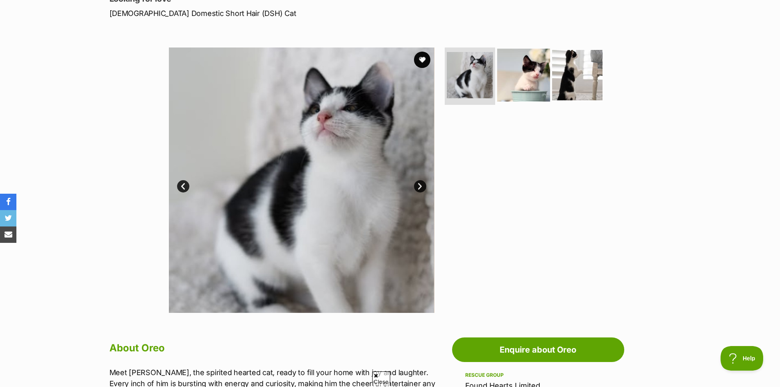
click at [536, 99] on img at bounding box center [523, 75] width 53 height 53
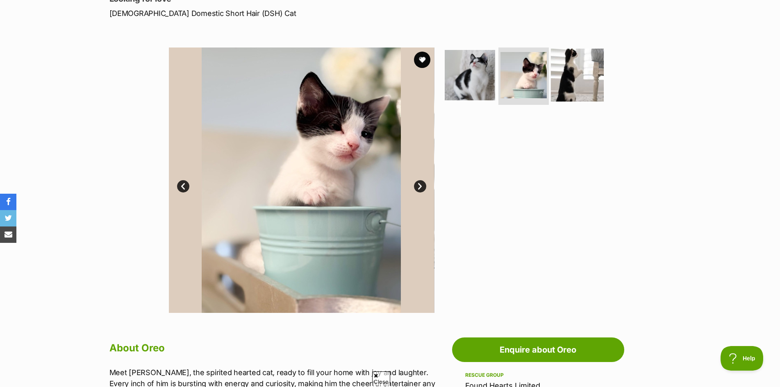
click at [574, 86] on img at bounding box center [577, 75] width 53 height 53
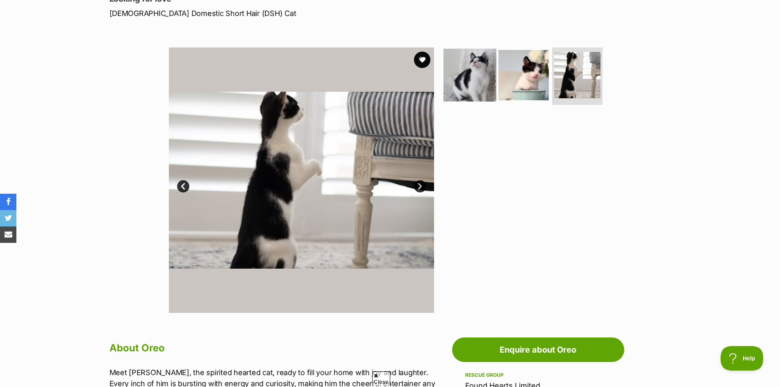
click at [475, 82] on img at bounding box center [470, 75] width 53 height 53
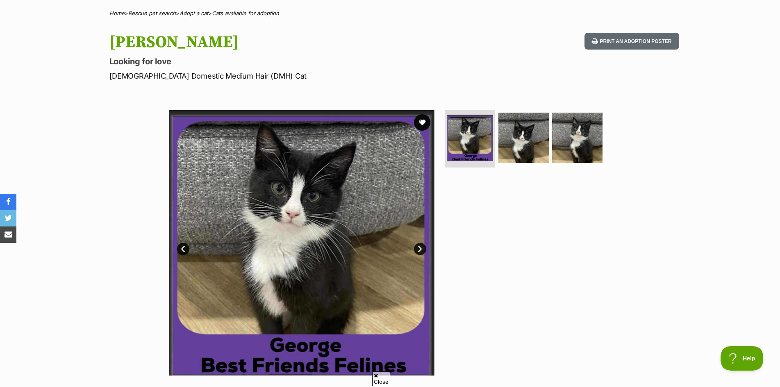
scroll to position [123, 0]
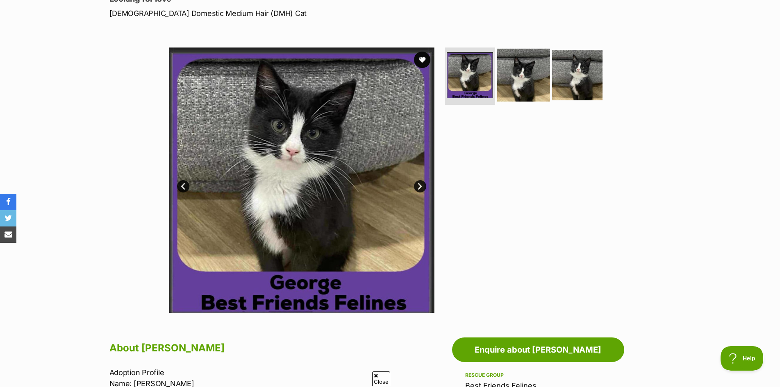
click at [519, 92] on img at bounding box center [523, 75] width 53 height 53
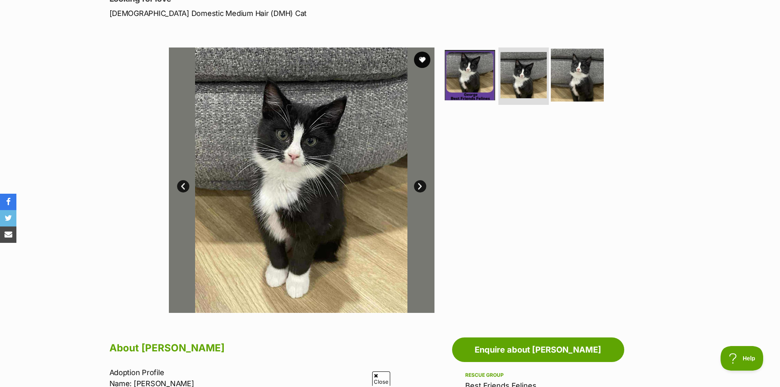
click at [567, 84] on img at bounding box center [577, 75] width 53 height 53
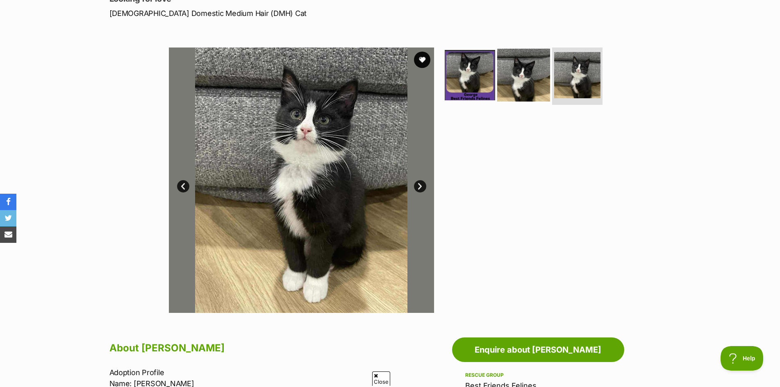
click at [526, 78] on img at bounding box center [523, 75] width 53 height 53
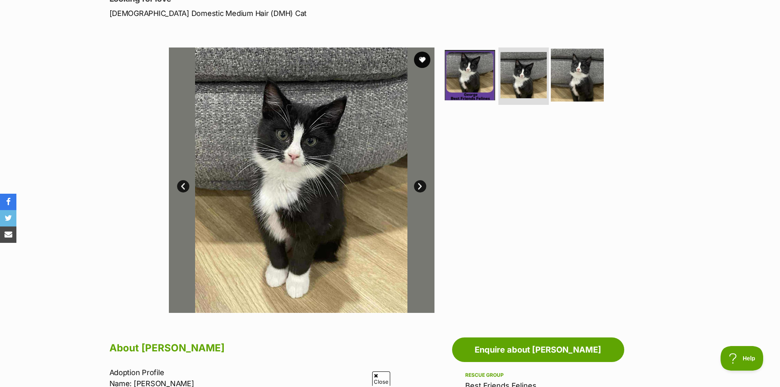
click at [573, 77] on img at bounding box center [577, 75] width 53 height 53
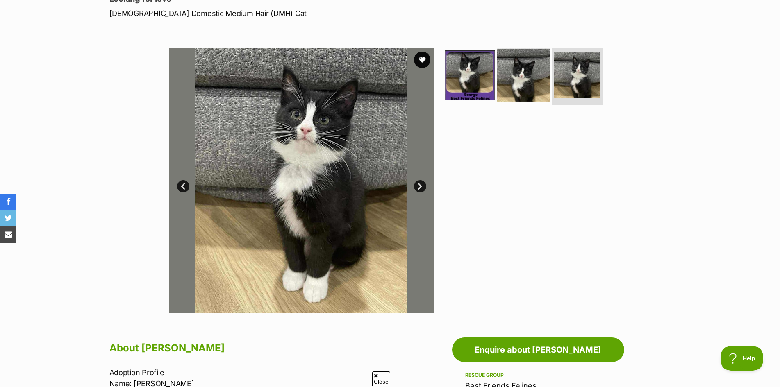
click at [538, 80] on img at bounding box center [523, 75] width 53 height 53
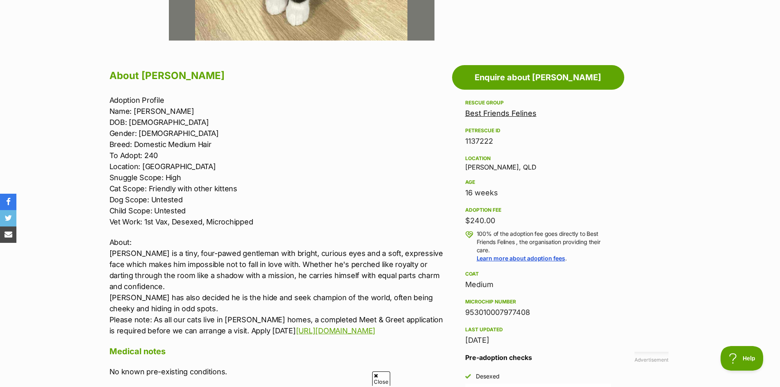
scroll to position [410, 0]
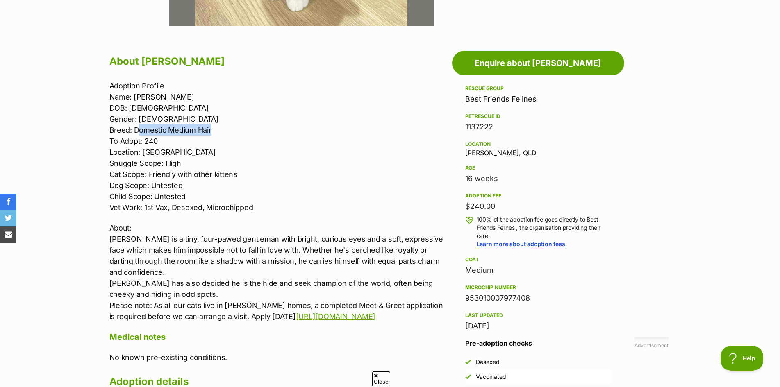
drag, startPoint x: 217, startPoint y: 133, endPoint x: 137, endPoint y: 134, distance: 80.4
click at [137, 134] on p "Adoption Profile Name: George DOB: 02/05/2025 Gender: Male Breed: Domestic Medi…" at bounding box center [278, 146] width 339 height 133
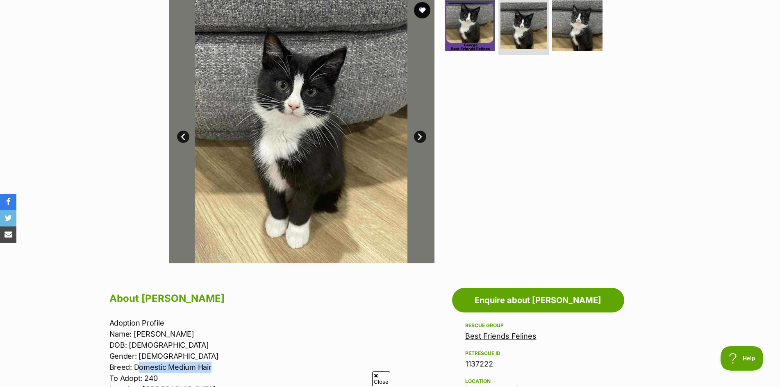
scroll to position [123, 0]
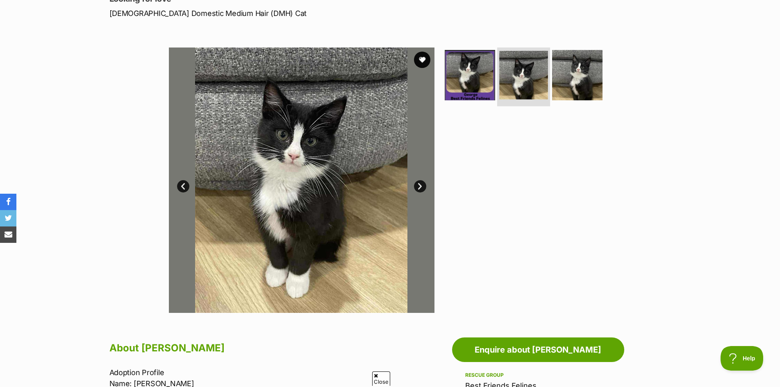
click at [515, 83] on img at bounding box center [523, 75] width 49 height 49
click at [583, 86] on img at bounding box center [577, 75] width 53 height 53
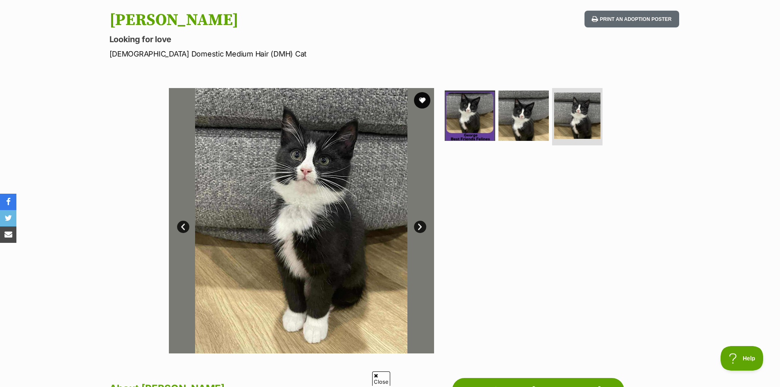
scroll to position [82, 0]
click at [425, 229] on link "Next" at bounding box center [420, 227] width 12 height 12
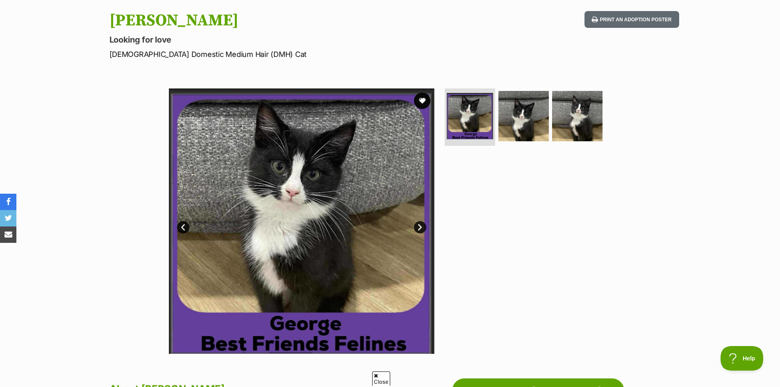
click at [423, 228] on link "Next" at bounding box center [420, 227] width 12 height 12
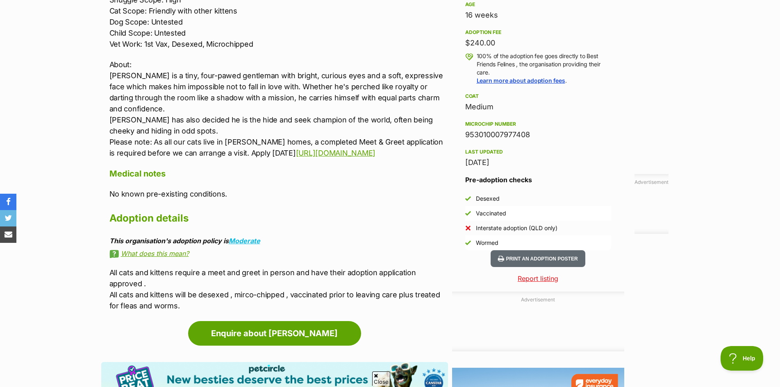
scroll to position [574, 0]
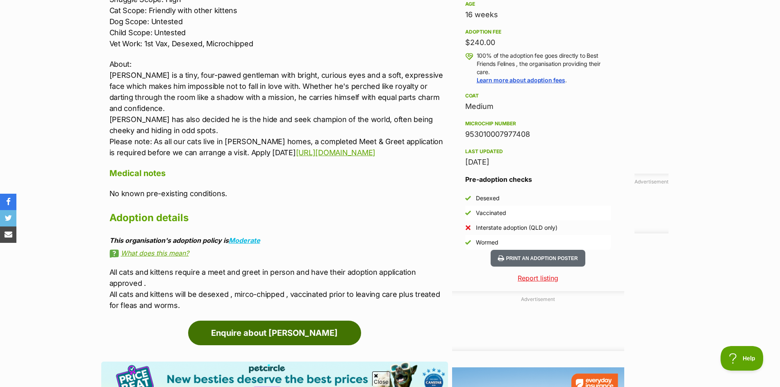
click at [269, 328] on link "Enquire about George" at bounding box center [274, 333] width 173 height 25
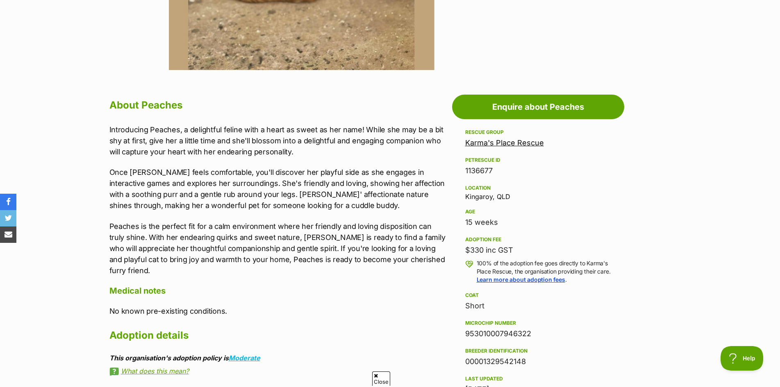
scroll to position [369, 0]
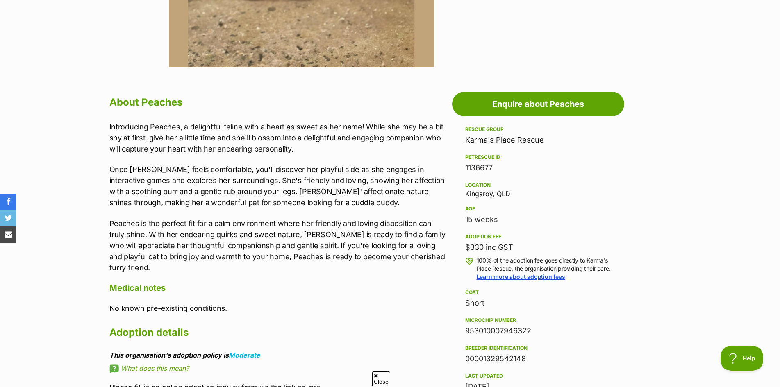
drag, startPoint x: 496, startPoint y: 216, endPoint x: 450, endPoint y: 224, distance: 47.0
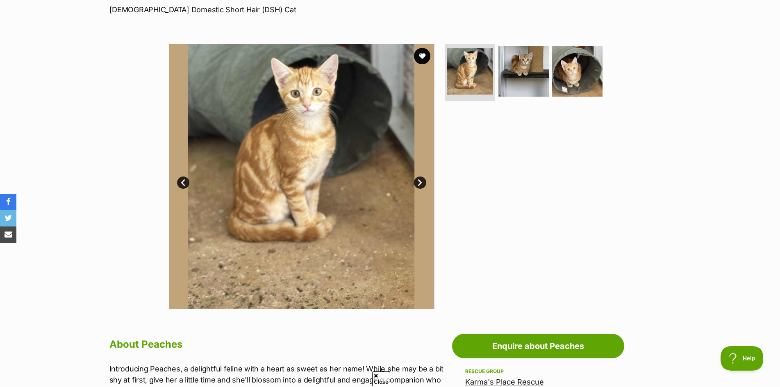
scroll to position [123, 0]
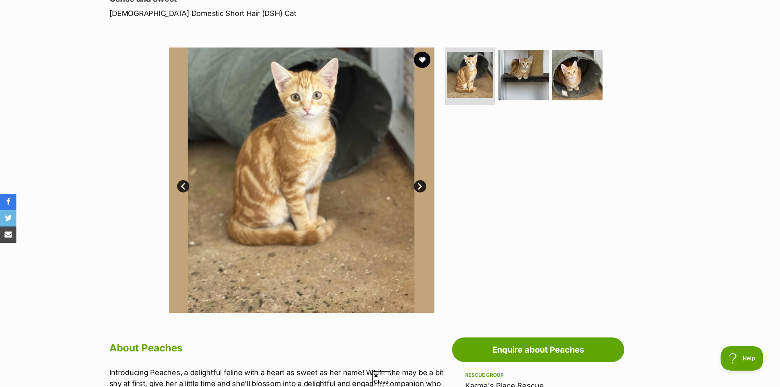
click at [416, 187] on link "Next" at bounding box center [420, 186] width 12 height 12
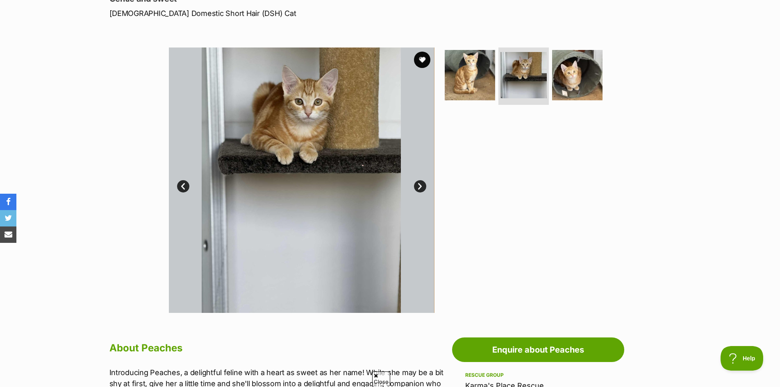
click at [418, 187] on link "Next" at bounding box center [420, 186] width 12 height 12
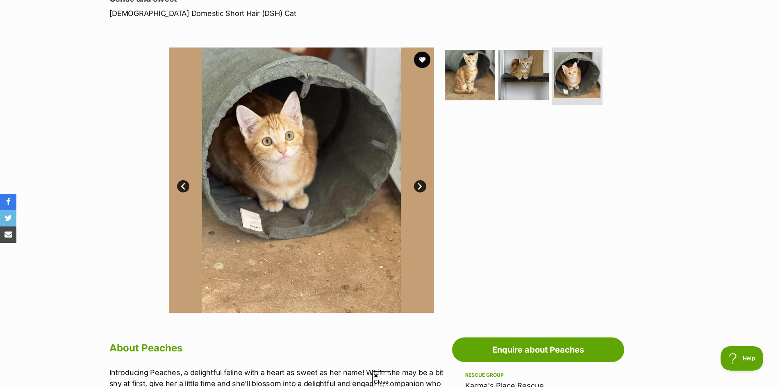
click at [419, 187] on link "Next" at bounding box center [420, 186] width 12 height 12
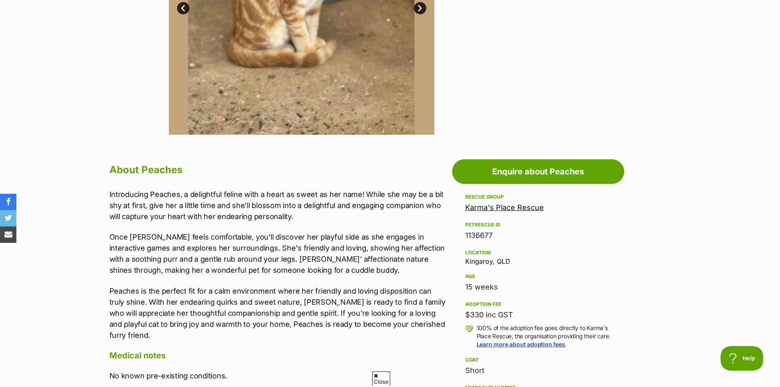
scroll to position [287, 0]
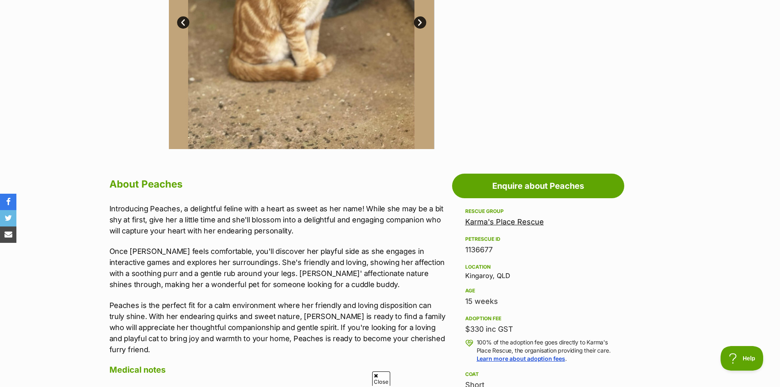
click at [250, 275] on p "Once [PERSON_NAME] feels comfortable, you'll discover her playful side as she e…" at bounding box center [278, 268] width 339 height 44
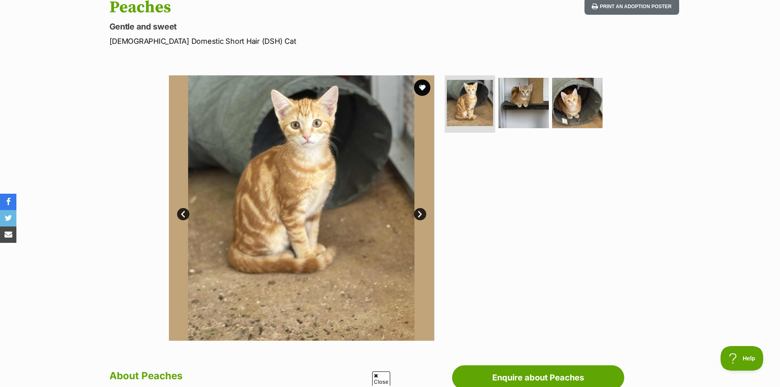
scroll to position [82, 0]
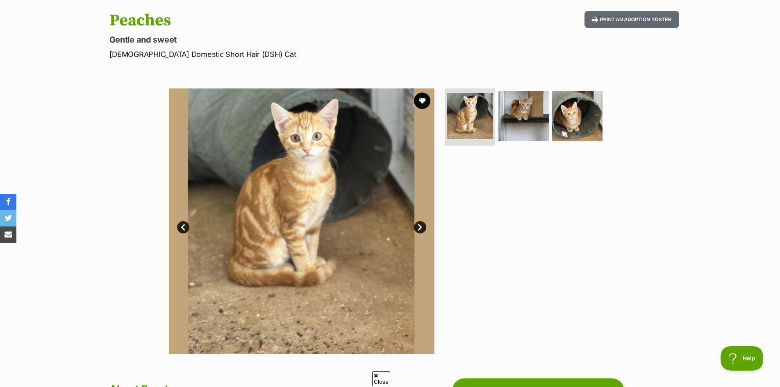
click at [416, 225] on link "Next" at bounding box center [420, 227] width 12 height 12
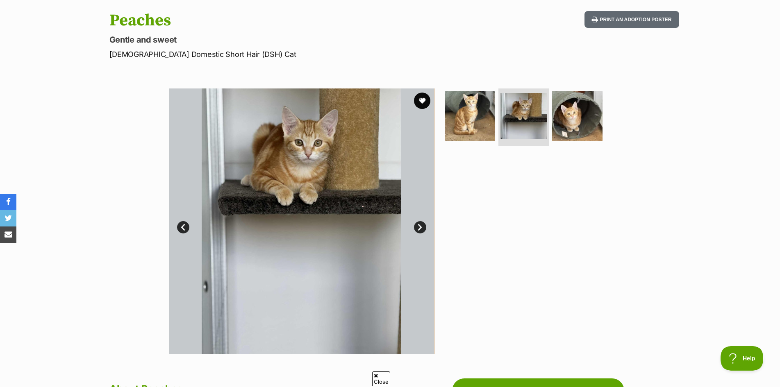
click at [417, 225] on link "Next" at bounding box center [420, 227] width 12 height 12
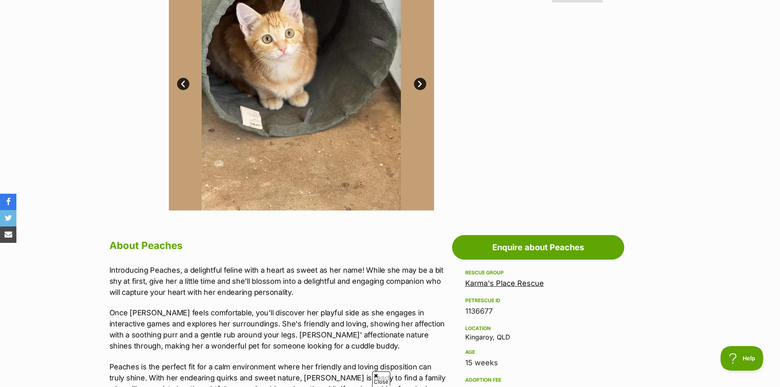
scroll to position [205, 0]
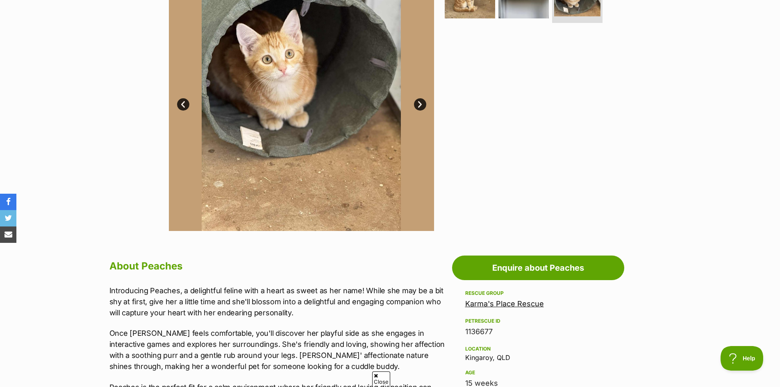
click at [420, 109] on link "Next" at bounding box center [420, 104] width 12 height 12
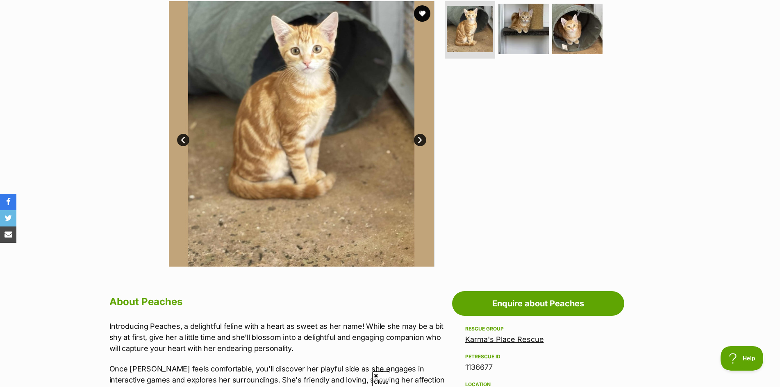
scroll to position [123, 0]
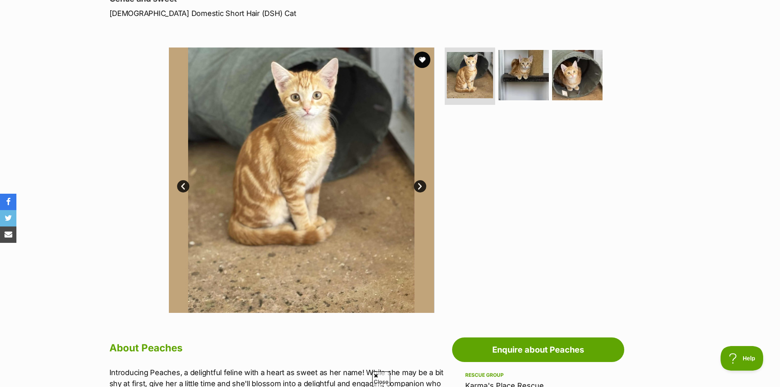
click at [417, 184] on link "Next" at bounding box center [420, 186] width 12 height 12
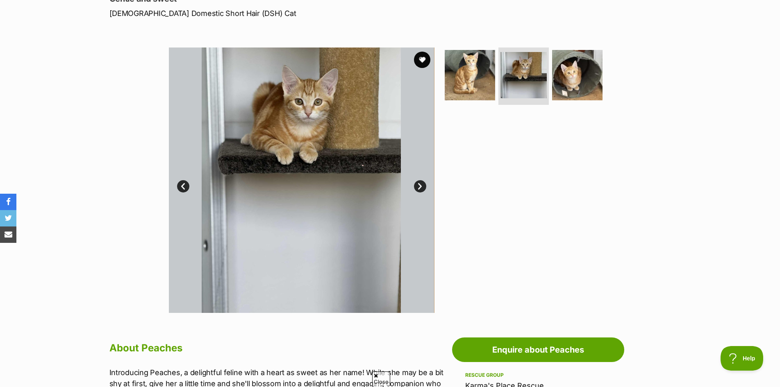
click at [417, 184] on link "Next" at bounding box center [420, 186] width 12 height 12
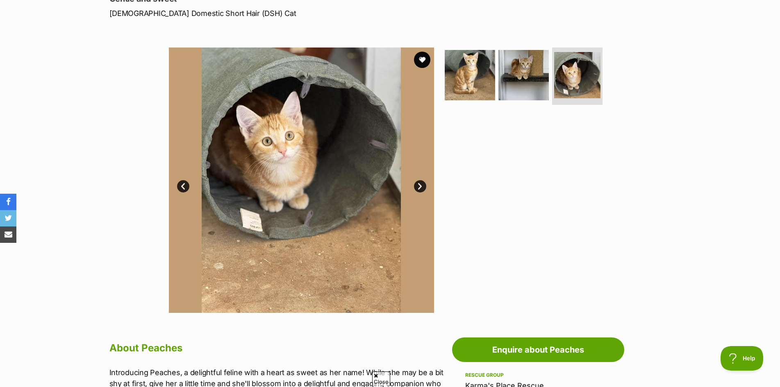
click at [422, 187] on link "Next" at bounding box center [420, 186] width 12 height 12
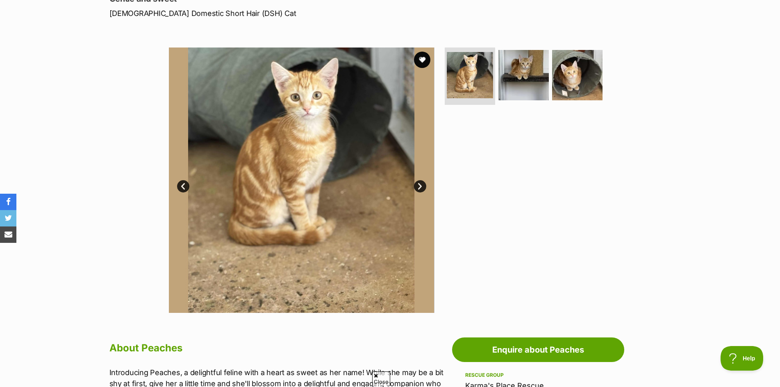
click at [422, 187] on link "Next" at bounding box center [420, 186] width 12 height 12
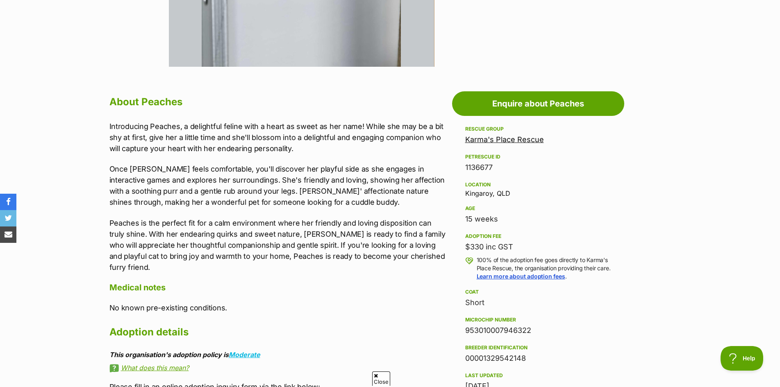
scroll to position [369, 0]
click at [502, 139] on link "Karma's Place Rescue" at bounding box center [504, 140] width 79 height 9
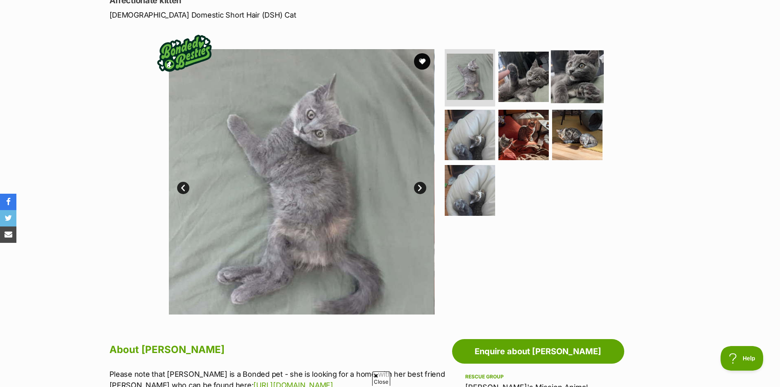
scroll to position [123, 0]
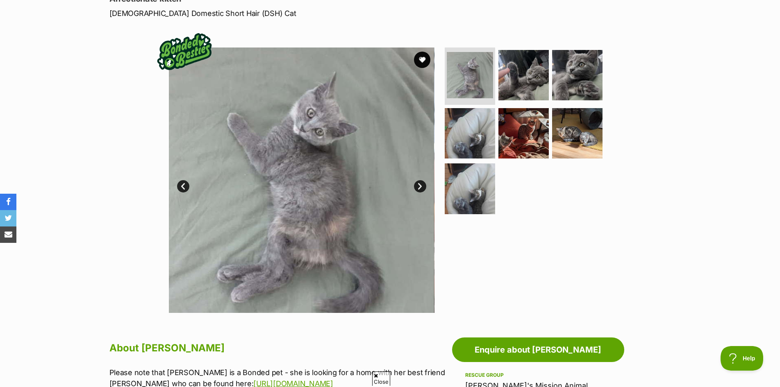
click at [418, 188] on link "Next" at bounding box center [420, 186] width 12 height 12
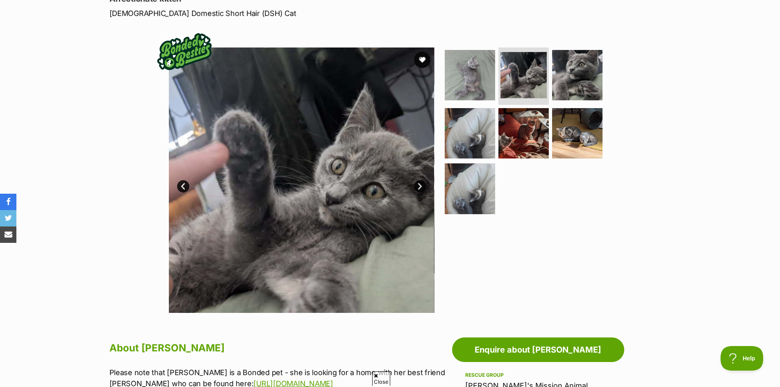
click at [418, 188] on link "Next" at bounding box center [420, 186] width 12 height 12
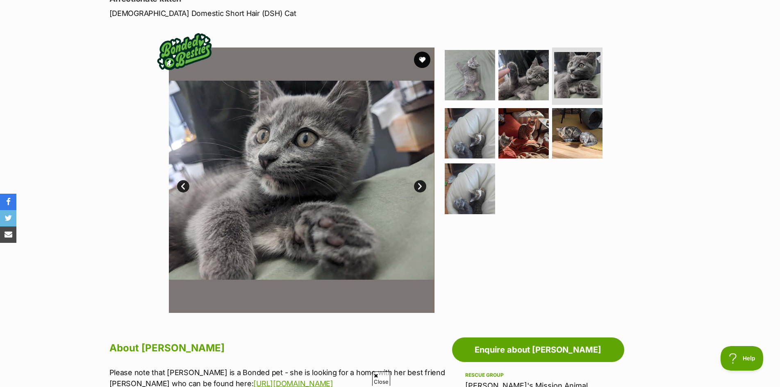
click at [418, 188] on link "Next" at bounding box center [420, 186] width 12 height 12
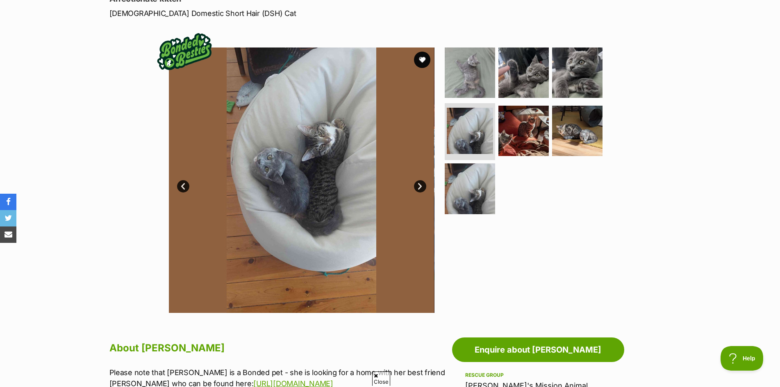
click at [418, 188] on link "Next" at bounding box center [420, 186] width 12 height 12
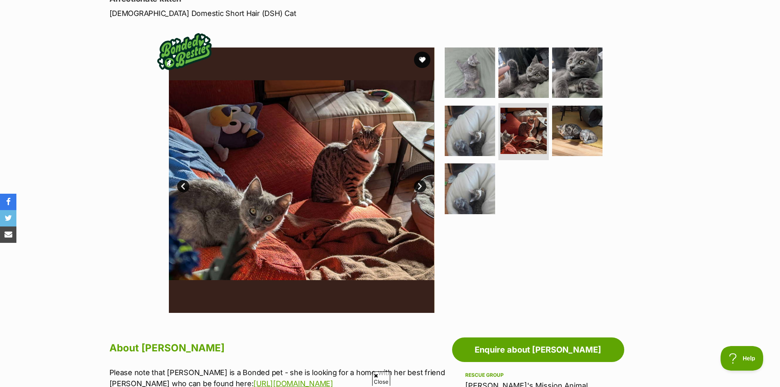
click at [418, 188] on link "Next" at bounding box center [420, 186] width 12 height 12
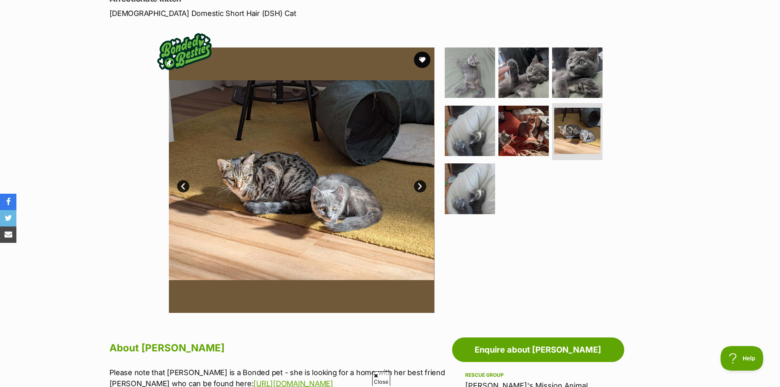
click at [418, 188] on link "Next" at bounding box center [420, 186] width 12 height 12
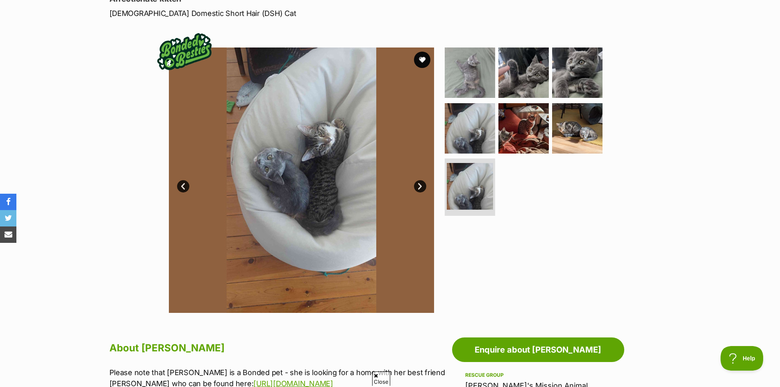
click at [418, 188] on link "Next" at bounding box center [420, 186] width 12 height 12
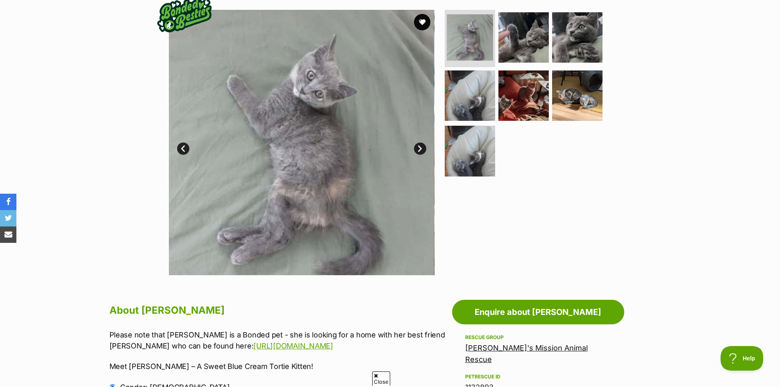
scroll to position [246, 0]
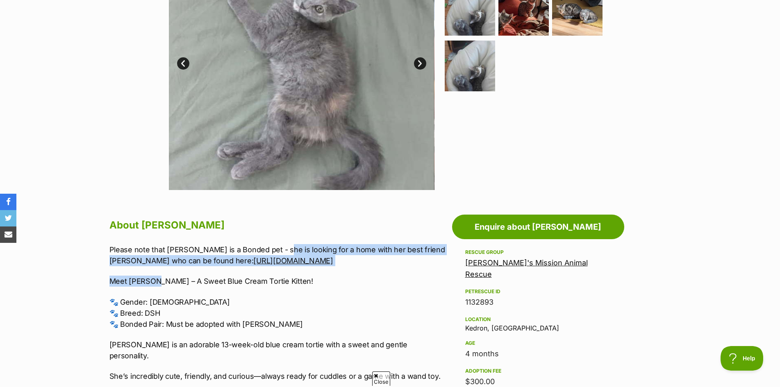
drag, startPoint x: 275, startPoint y: 250, endPoint x: 156, endPoint y: 272, distance: 121.6
click at [156, 272] on div "Please note that Connie is a Bonded pet - she is looking for a home with her be…" at bounding box center [278, 360] width 339 height 233
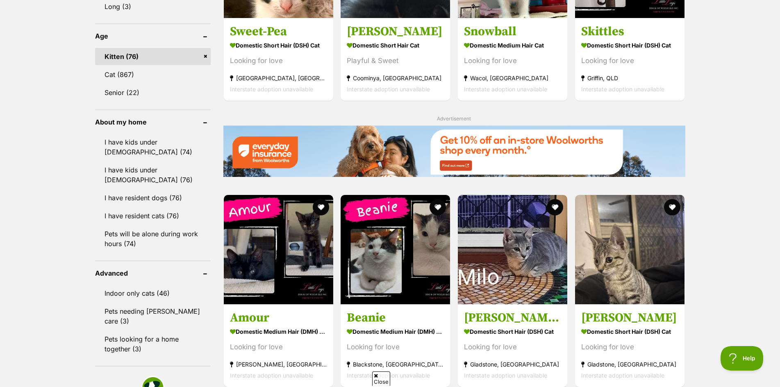
scroll to position [902, 0]
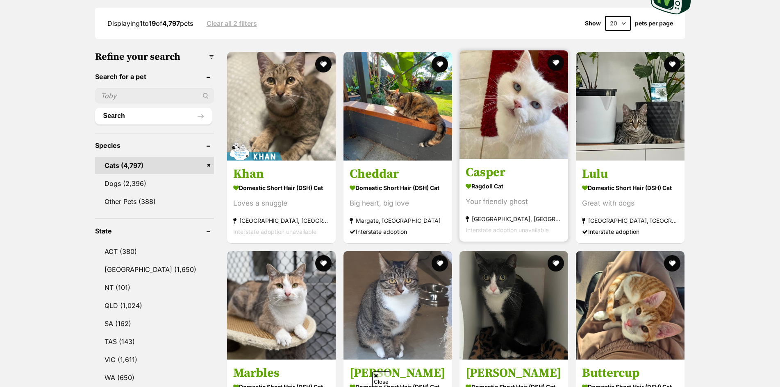
scroll to position [246, 0]
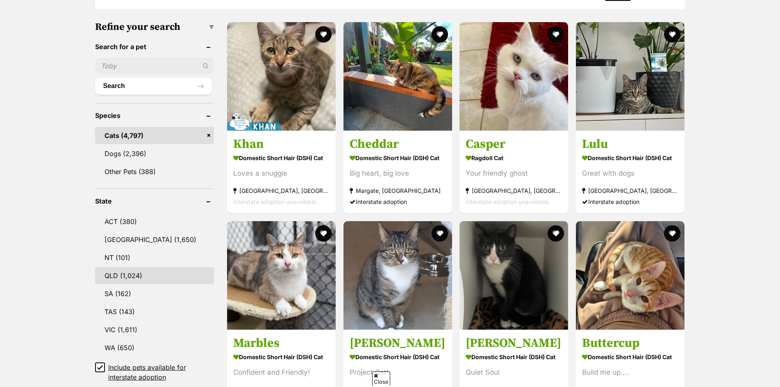
click at [124, 274] on link "QLD (1,024)" at bounding box center [154, 275] width 119 height 17
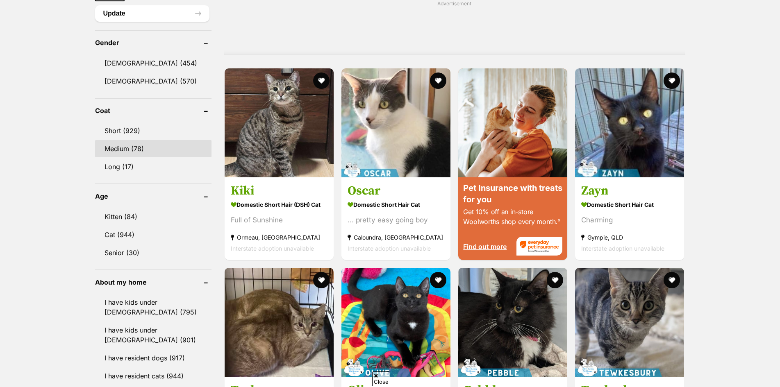
scroll to position [697, 0]
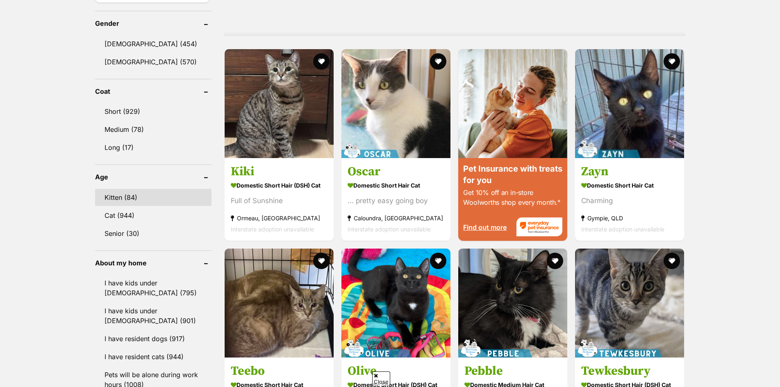
click at [146, 199] on link "Kitten (84)" at bounding box center [153, 197] width 117 height 17
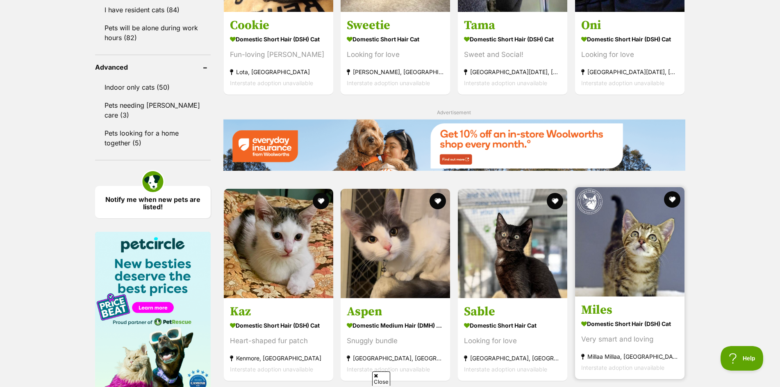
scroll to position [1189, 0]
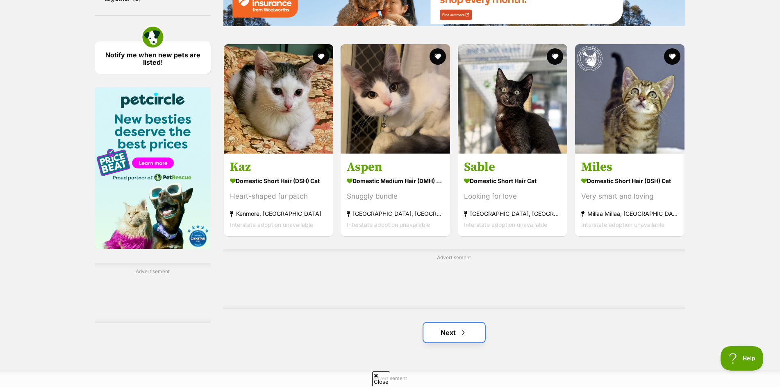
click at [476, 333] on link "Next" at bounding box center [453, 333] width 61 height 20
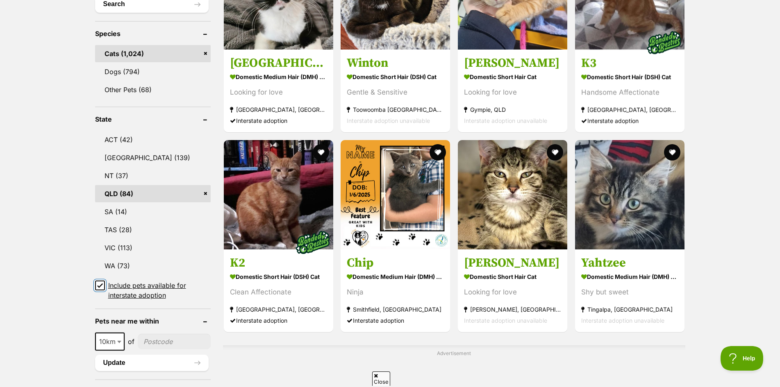
click at [96, 284] on input "Include pets available for interstate adoption" at bounding box center [100, 286] width 10 height 10
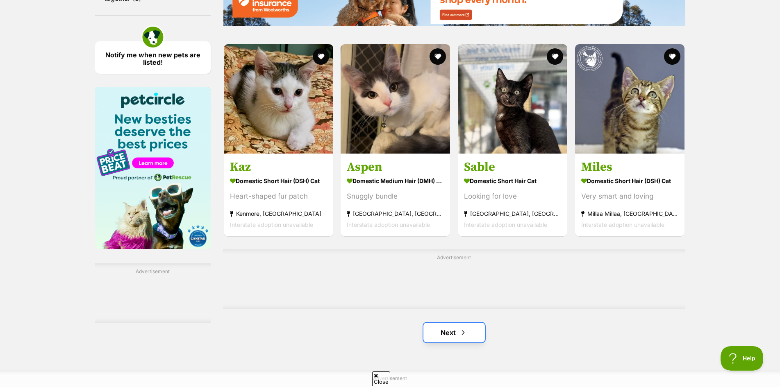
click at [465, 328] on span "Next page" at bounding box center [463, 333] width 8 height 10
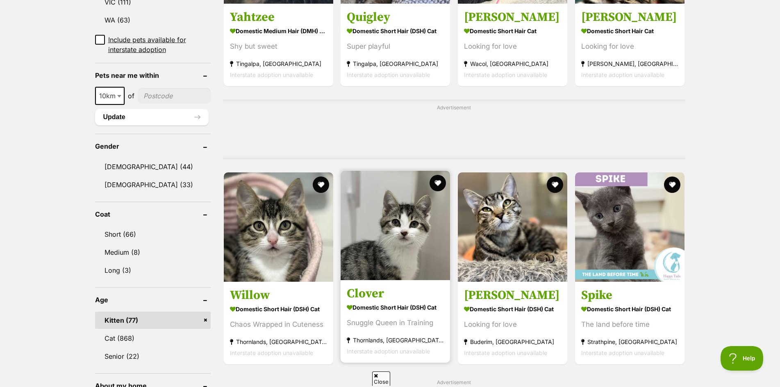
click at [398, 226] on img at bounding box center [395, 225] width 109 height 109
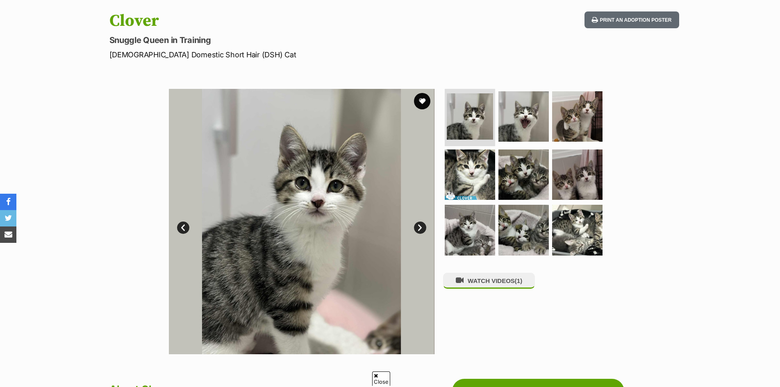
scroll to position [123, 0]
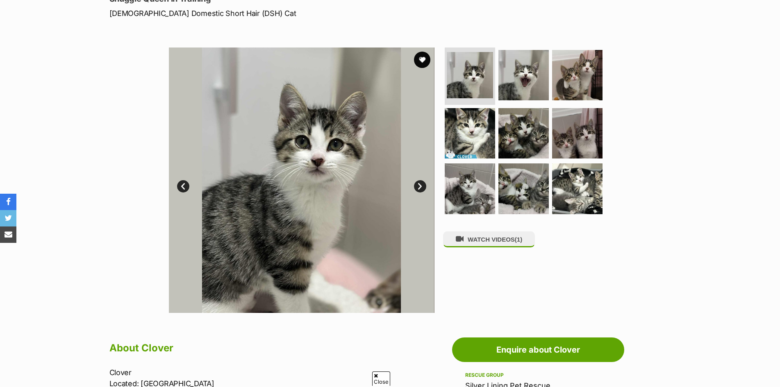
click at [424, 184] on link "Next" at bounding box center [420, 186] width 12 height 12
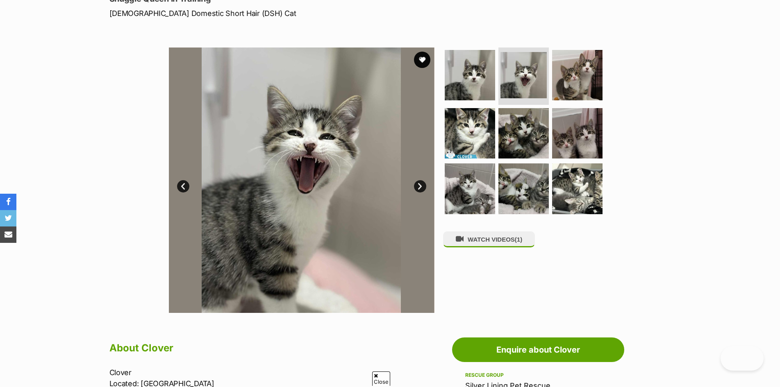
click at [423, 185] on link "Next" at bounding box center [420, 186] width 12 height 12
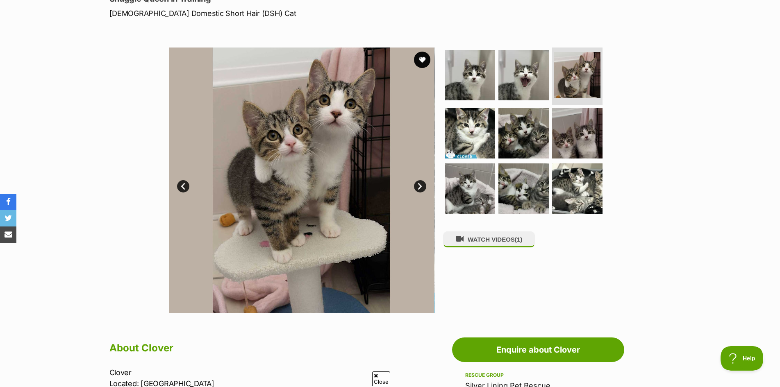
click at [421, 186] on link "Next" at bounding box center [420, 186] width 12 height 12
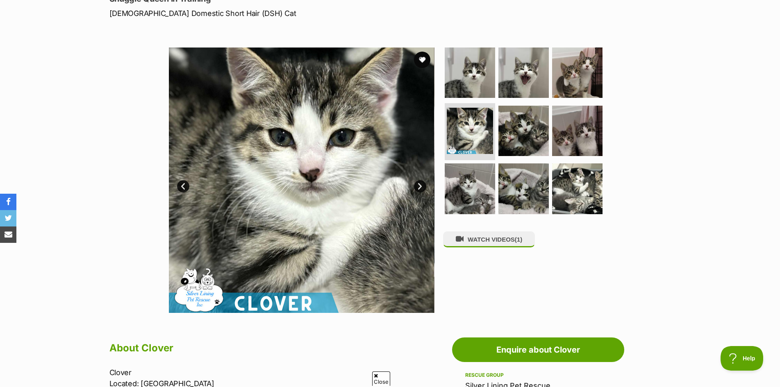
click at [421, 186] on link "Next" at bounding box center [420, 186] width 12 height 12
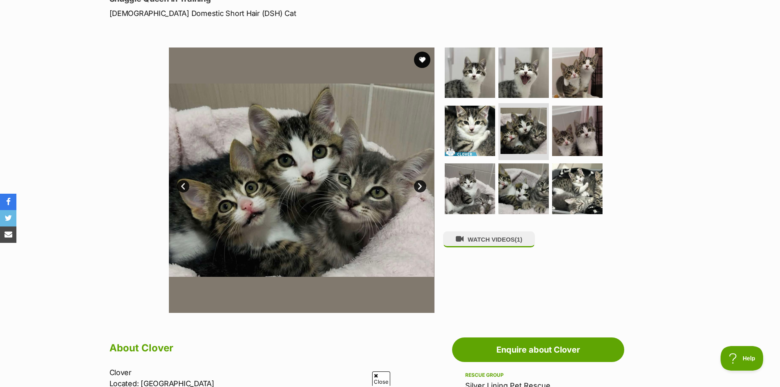
click at [421, 186] on link "Next" at bounding box center [420, 186] width 12 height 12
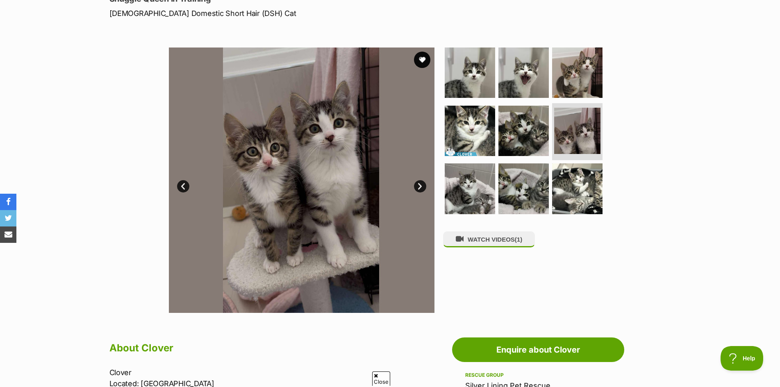
click at [421, 186] on link "Next" at bounding box center [420, 186] width 12 height 12
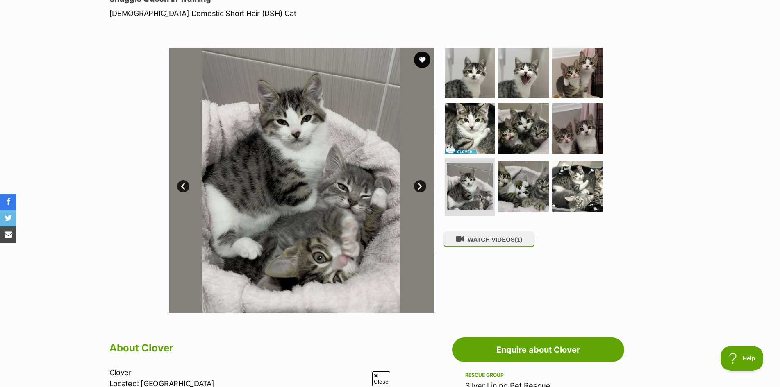
click at [421, 186] on link "Next" at bounding box center [420, 186] width 12 height 12
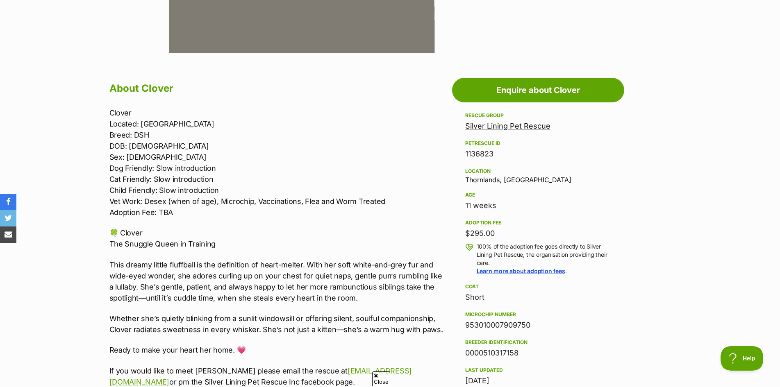
scroll to position [451, 0]
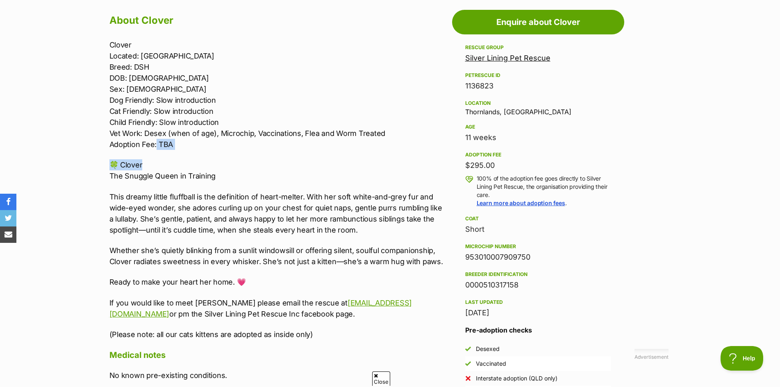
drag, startPoint x: 157, startPoint y: 146, endPoint x: 184, endPoint y: 150, distance: 27.4
click at [184, 150] on div "Clover Located: Thornlands Breed: DSH DOB: 03.06.25 Sex: Female Dog Friendly: S…" at bounding box center [278, 189] width 339 height 301
drag, startPoint x: 496, startPoint y: 139, endPoint x: 460, endPoint y: 139, distance: 36.1
click at [460, 139] on aside "Rescue group Silver Lining Pet Rescue PetRescue ID 1136823 Location Thornlands,…" at bounding box center [538, 222] width 172 height 358
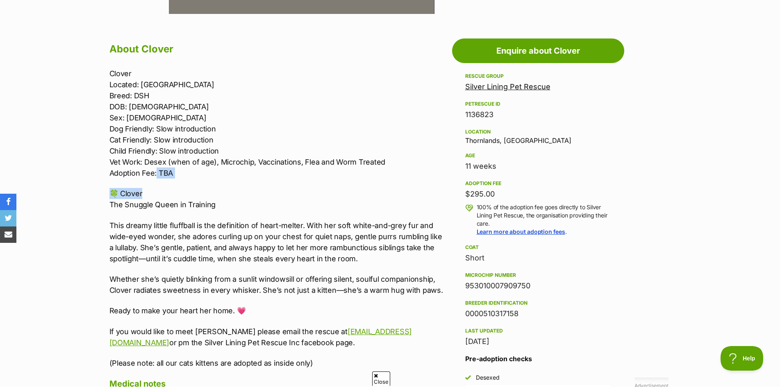
scroll to position [410, 0]
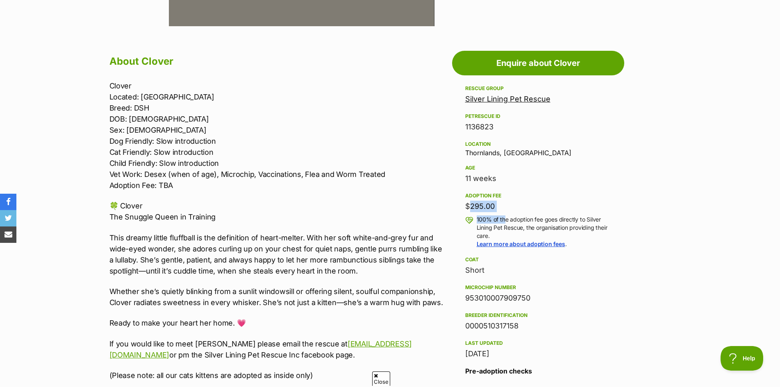
drag, startPoint x: 503, startPoint y: 213, endPoint x: 452, endPoint y: 201, distance: 52.6
click at [452, 201] on aside "Rescue group Silver Lining Pet Rescue PetRescue ID 1136823 Location Thornlands,…" at bounding box center [538, 263] width 172 height 358
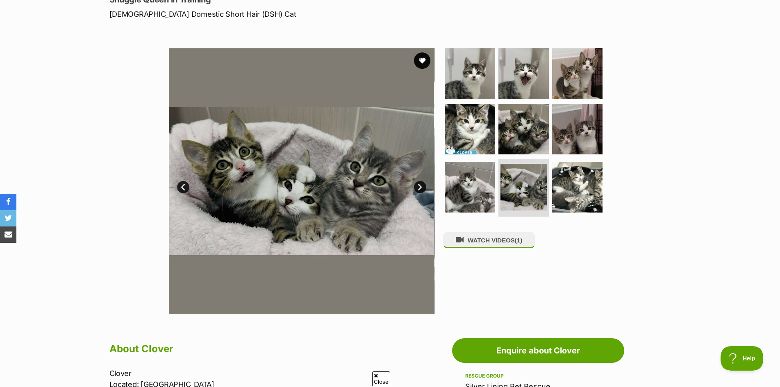
scroll to position [82, 0]
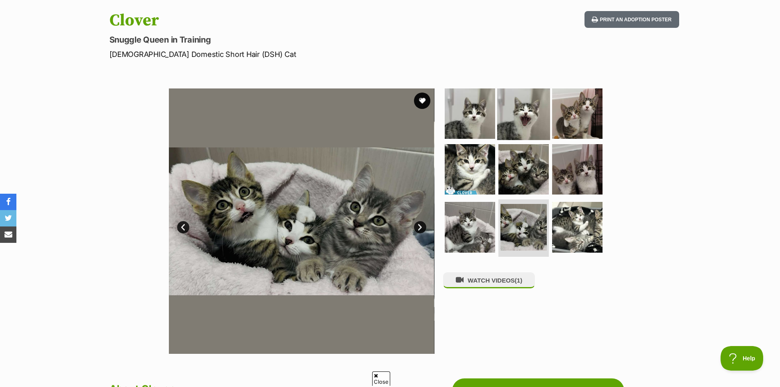
click at [506, 111] on img at bounding box center [523, 113] width 53 height 53
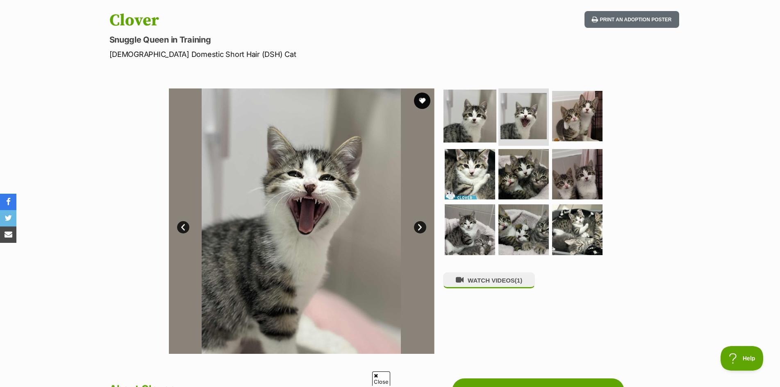
click at [470, 109] on img at bounding box center [470, 116] width 53 height 53
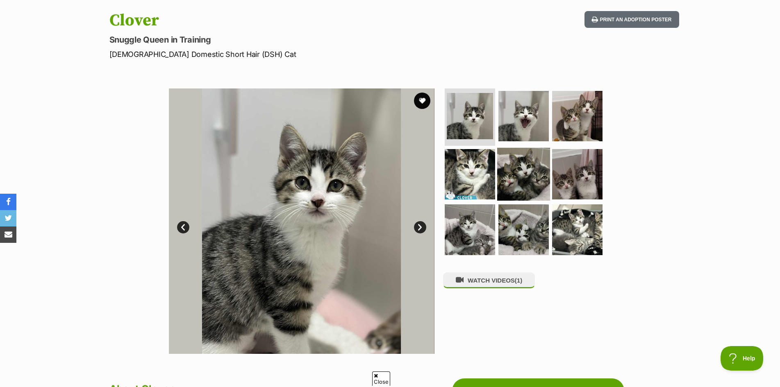
click at [514, 176] on img at bounding box center [523, 174] width 53 height 53
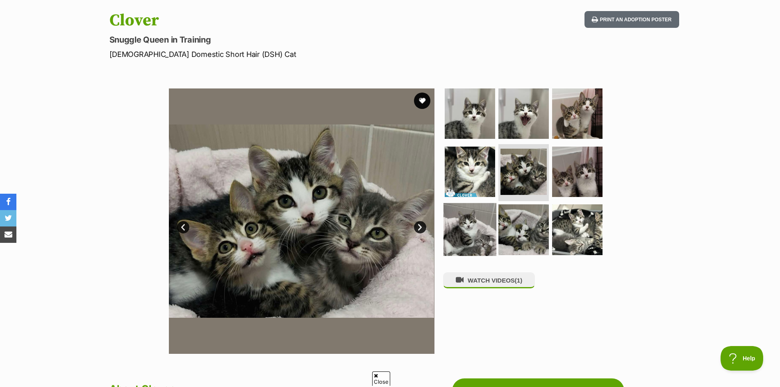
click at [477, 223] on img at bounding box center [470, 229] width 53 height 53
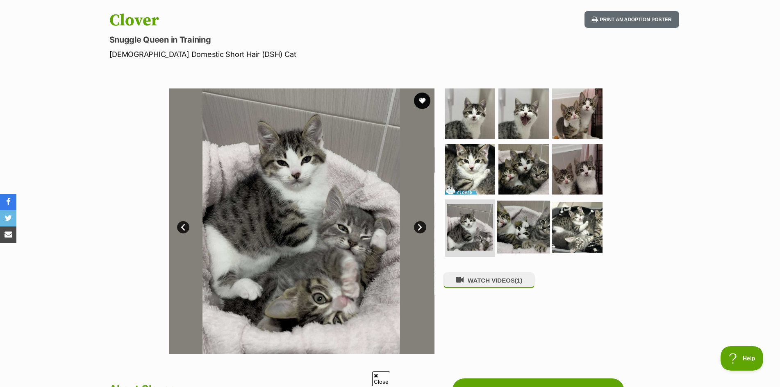
click at [511, 226] on img at bounding box center [523, 227] width 53 height 53
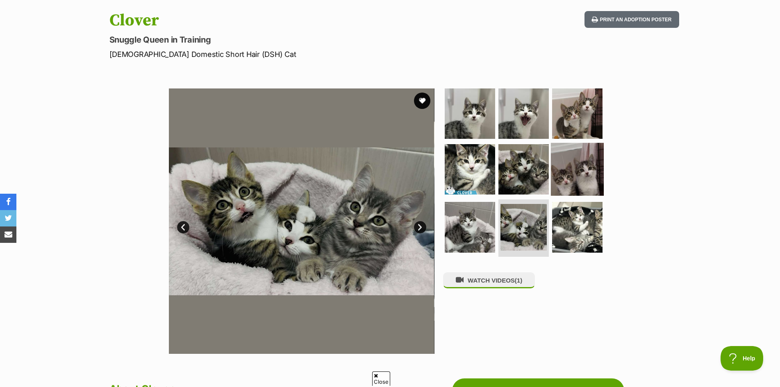
click at [573, 185] on img at bounding box center [577, 169] width 53 height 53
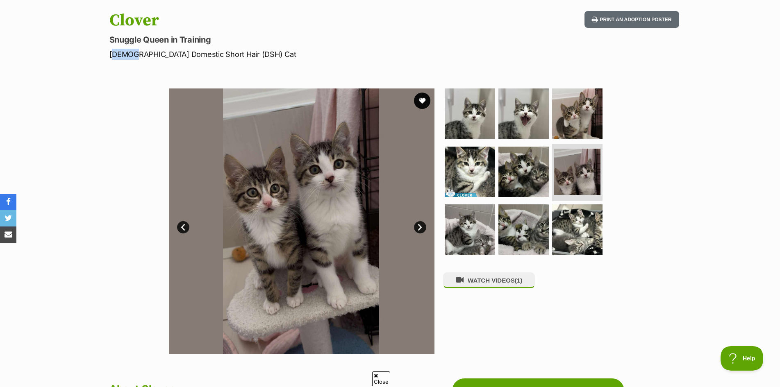
drag, startPoint x: 130, startPoint y: 55, endPoint x: 90, endPoint y: 50, distance: 40.4
click at [90, 50] on div "Clover Snuggle Queen in Training Female Domestic Short Hair (DSH) Cat Print an …" at bounding box center [390, 35] width 603 height 49
click at [470, 130] on img at bounding box center [470, 113] width 53 height 53
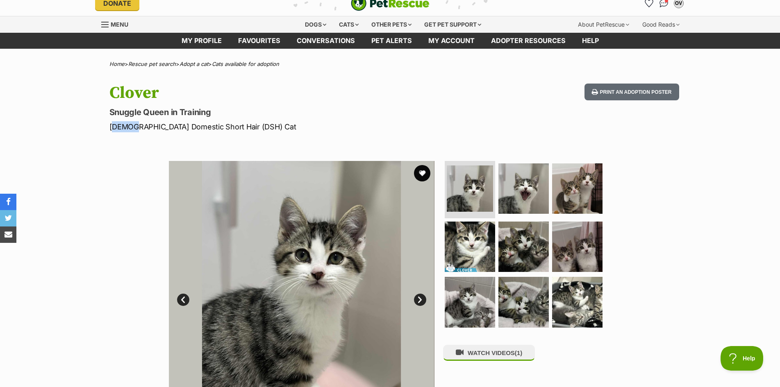
scroll to position [41, 0]
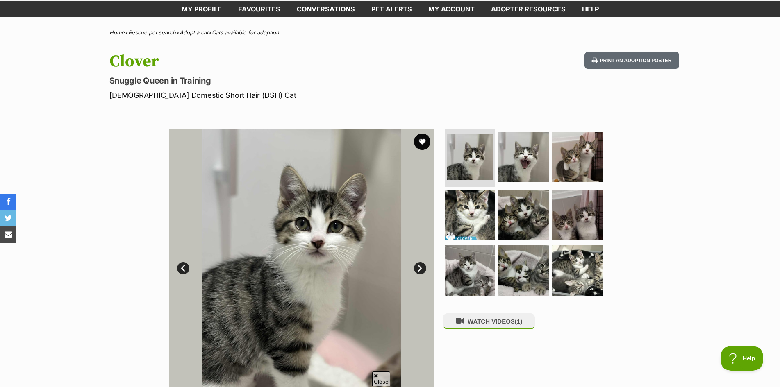
click at [414, 266] on link "Next" at bounding box center [420, 268] width 12 height 12
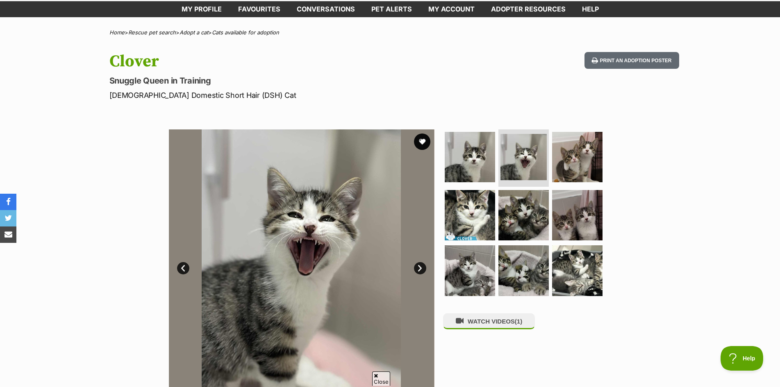
click at [414, 267] on link "Next" at bounding box center [420, 268] width 12 height 12
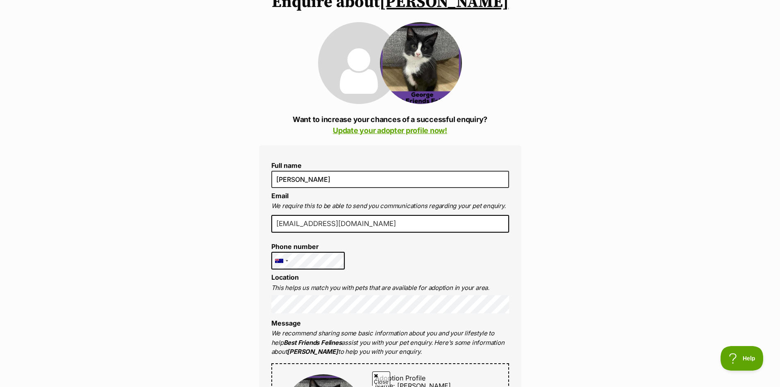
click at [368, 277] on li "Location This helps us match you with pets that are available for adoption in y…" at bounding box center [390, 293] width 238 height 39
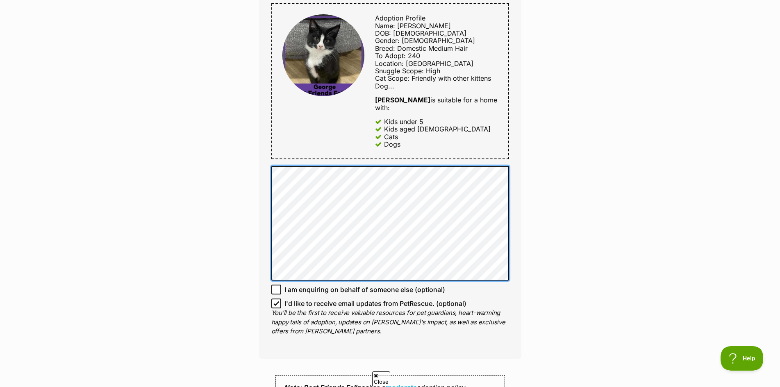
scroll to position [492, 0]
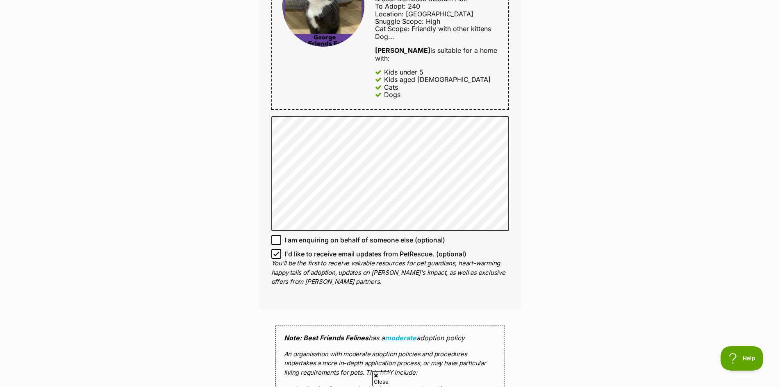
click at [294, 259] on p "You'll be the first to receive valuable resources for pet guardians, heart-warm…" at bounding box center [390, 273] width 238 height 28
click at [280, 250] on input "I'd like to receive email updates from PetRescue. (optional)" at bounding box center [276, 254] width 10 height 10
checkbox input "false"
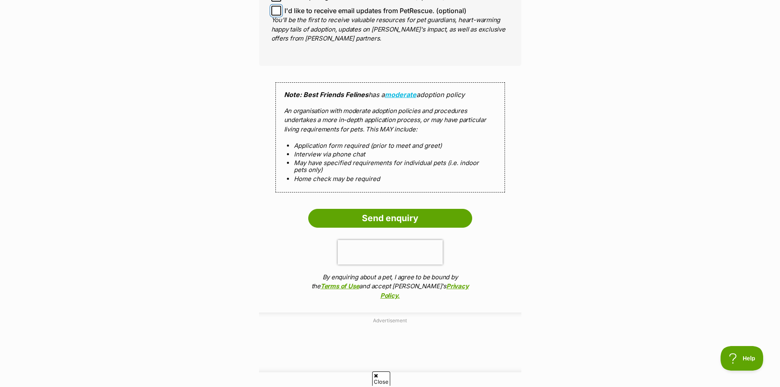
scroll to position [738, 0]
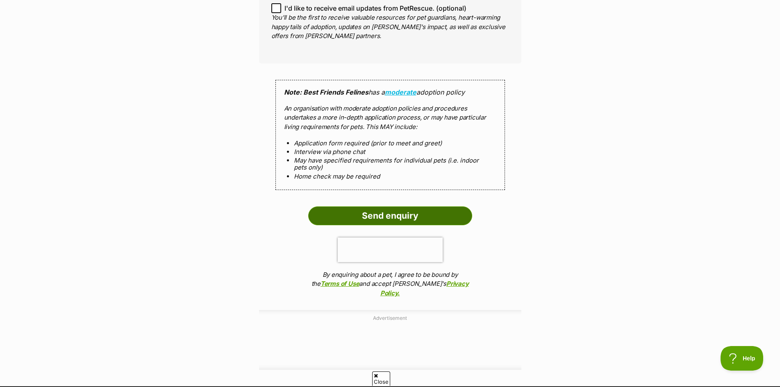
click at [439, 208] on input "Send enquiry" at bounding box center [390, 216] width 164 height 19
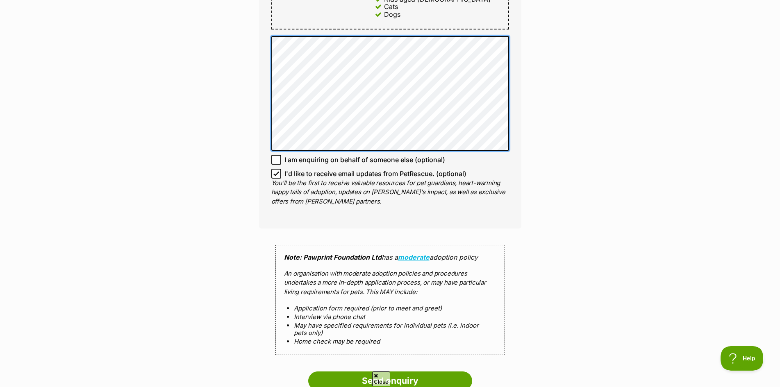
scroll to position [533, 0]
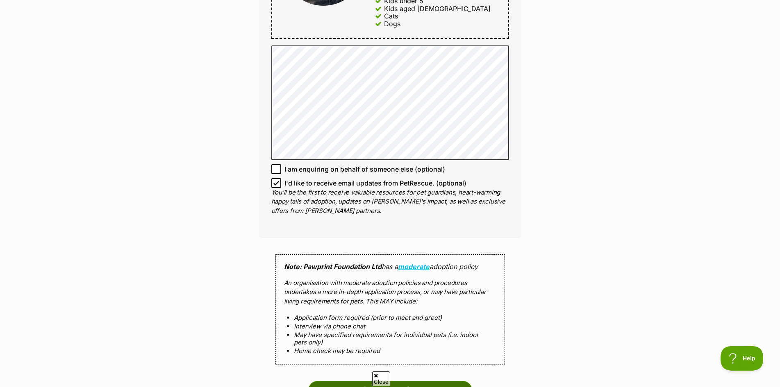
click at [423, 381] on input "Send enquiry" at bounding box center [390, 390] width 164 height 19
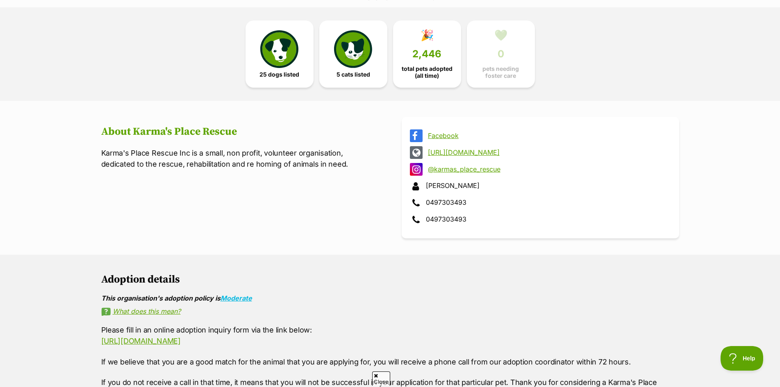
scroll to position [41, 0]
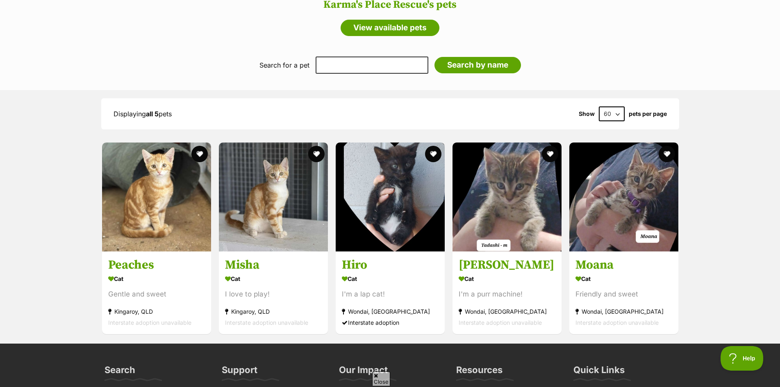
scroll to position [656, 0]
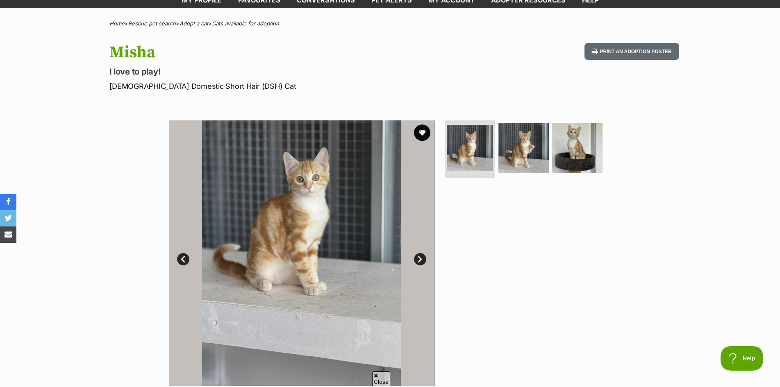
scroll to position [123, 0]
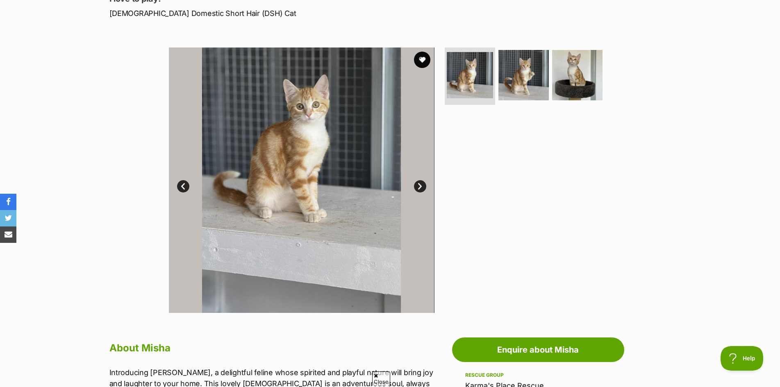
click at [420, 187] on link "Next" at bounding box center [420, 186] width 12 height 12
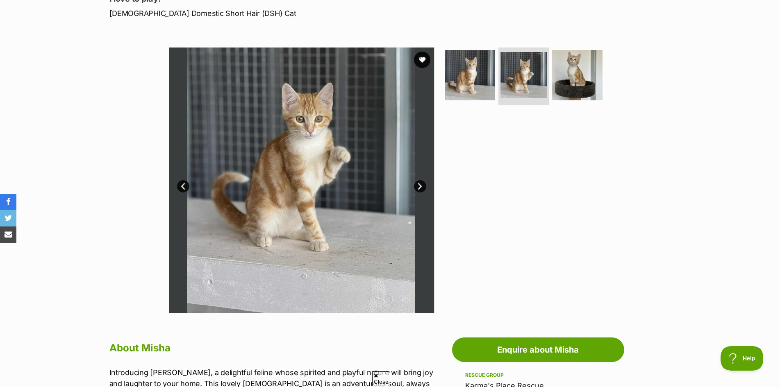
click at [420, 187] on link "Next" at bounding box center [420, 186] width 12 height 12
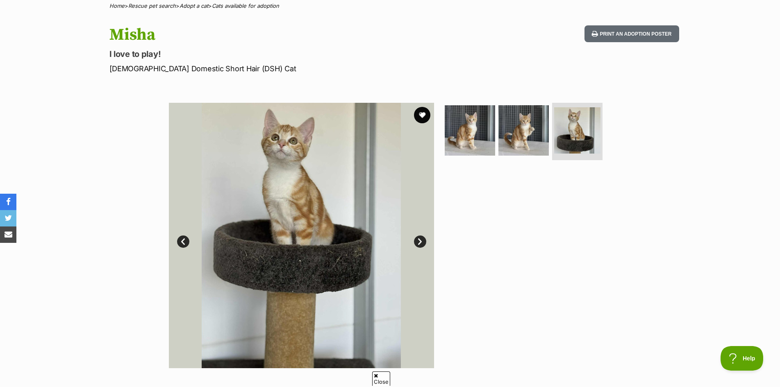
scroll to position [82, 0]
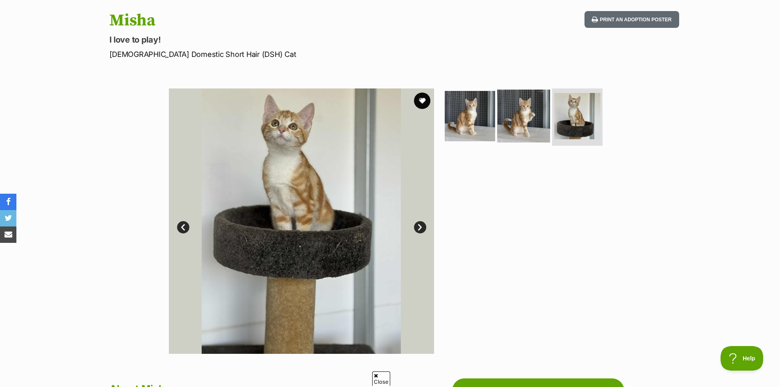
click at [503, 111] on img at bounding box center [523, 116] width 53 height 53
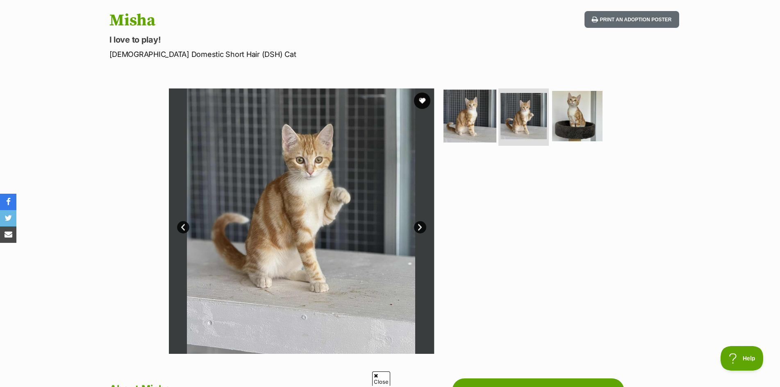
click at [474, 118] on img at bounding box center [470, 116] width 53 height 53
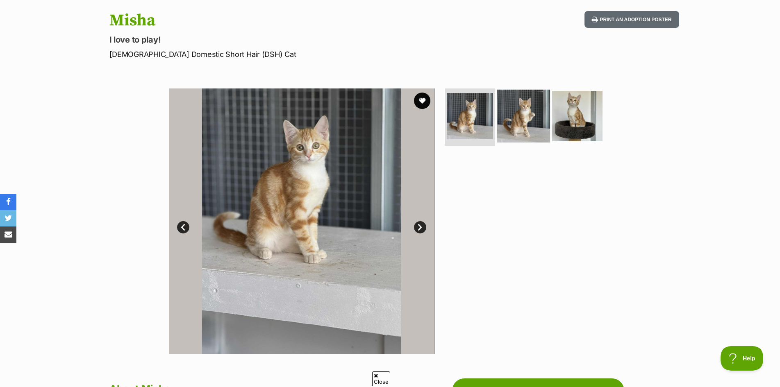
click at [528, 123] on img at bounding box center [523, 116] width 53 height 53
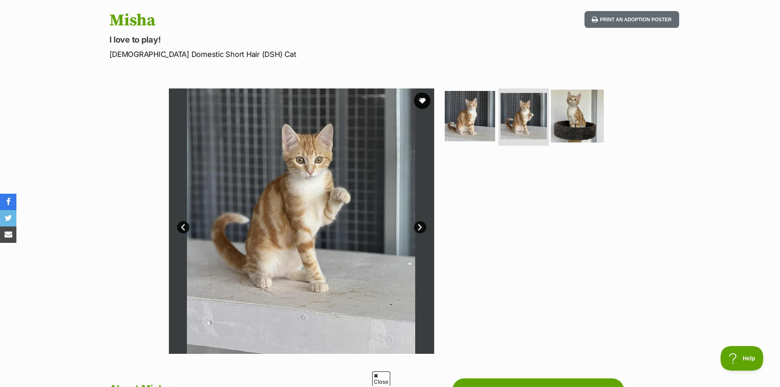
click at [555, 117] on img at bounding box center [577, 116] width 53 height 53
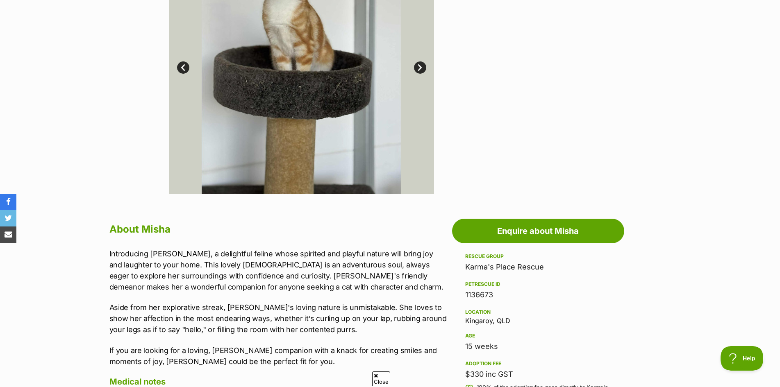
scroll to position [287, 0]
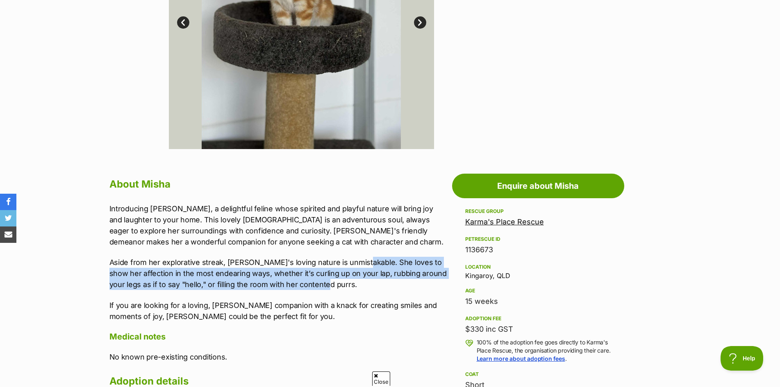
drag, startPoint x: 356, startPoint y: 262, endPoint x: 371, endPoint y: 281, distance: 24.8
click at [371, 281] on p "Aside from her explorative streak, Misha's loving nature is unmistakable. She l…" at bounding box center [278, 273] width 339 height 33
click at [354, 278] on p "Aside from her explorative streak, Misha's loving nature is unmistakable. She l…" at bounding box center [278, 273] width 339 height 33
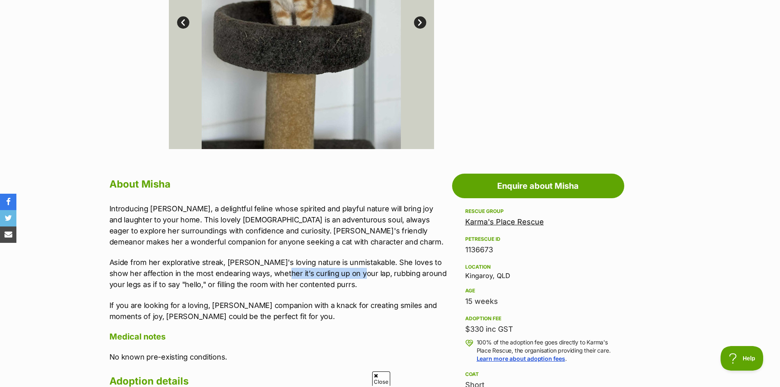
drag, startPoint x: 355, startPoint y: 276, endPoint x: 277, endPoint y: 278, distance: 77.9
click at [277, 278] on p "Aside from her explorative streak, Misha's loving nature is unmistakable. She l…" at bounding box center [278, 273] width 339 height 33
click at [336, 289] on p "Aside from her explorative streak, Misha's loving nature is unmistakable. She l…" at bounding box center [278, 273] width 339 height 33
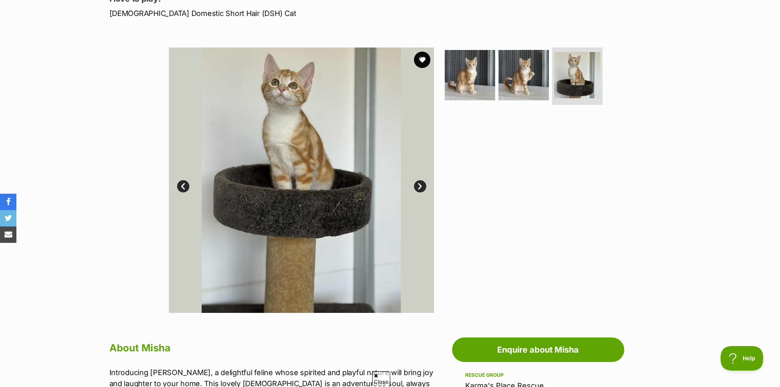
scroll to position [246, 0]
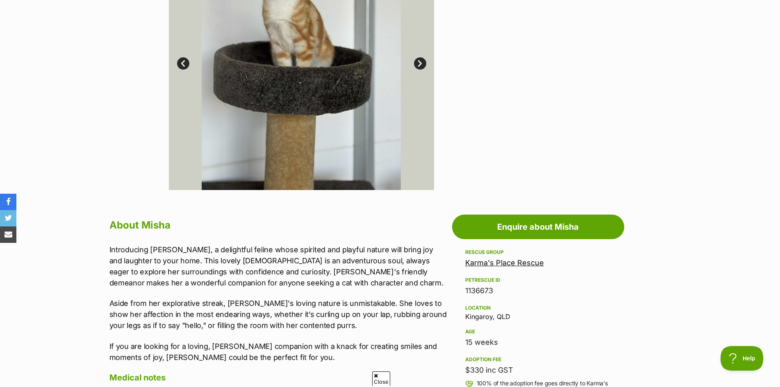
drag, startPoint x: 530, startPoint y: 317, endPoint x: 466, endPoint y: 319, distance: 64.8
click at [466, 319] on div "Location Kingaroy, QLD" at bounding box center [538, 311] width 146 height 17
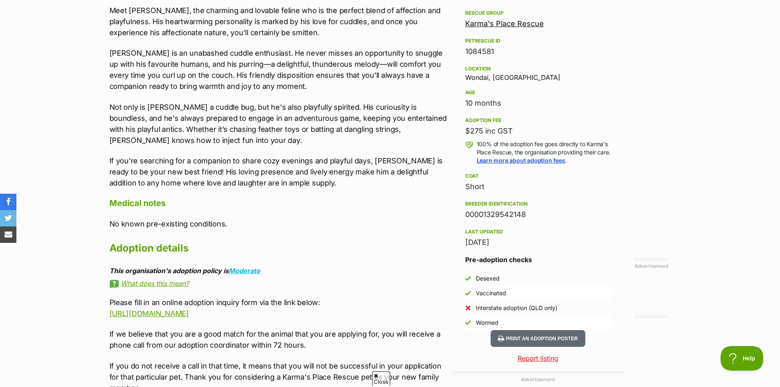
scroll to position [492, 0]
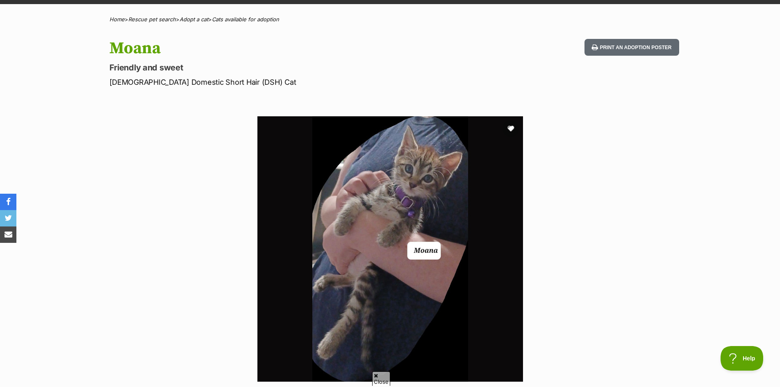
scroll to position [41, 0]
